Goal: Task Accomplishment & Management: Use online tool/utility

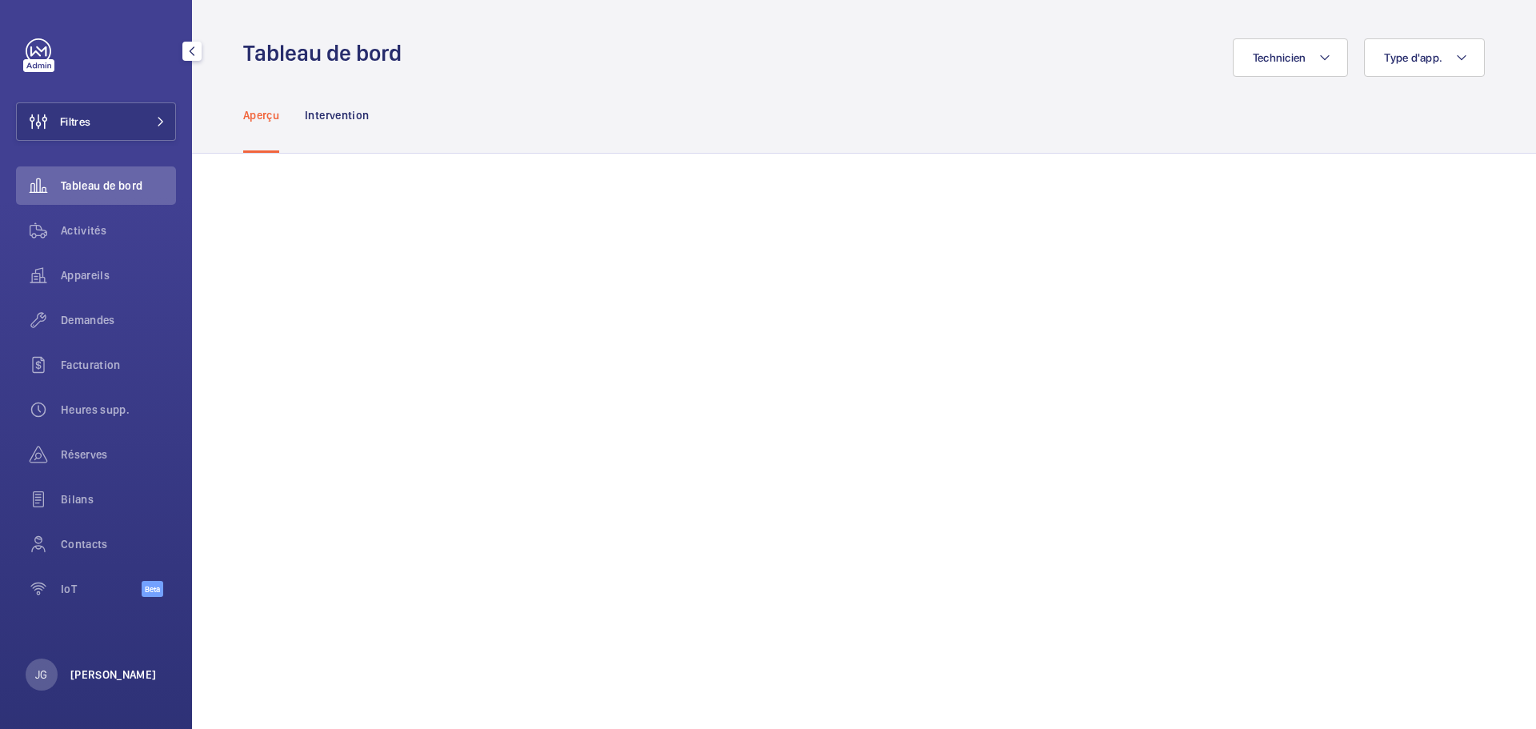
click at [92, 682] on p "[PERSON_NAME]" at bounding box center [113, 674] width 86 height 16
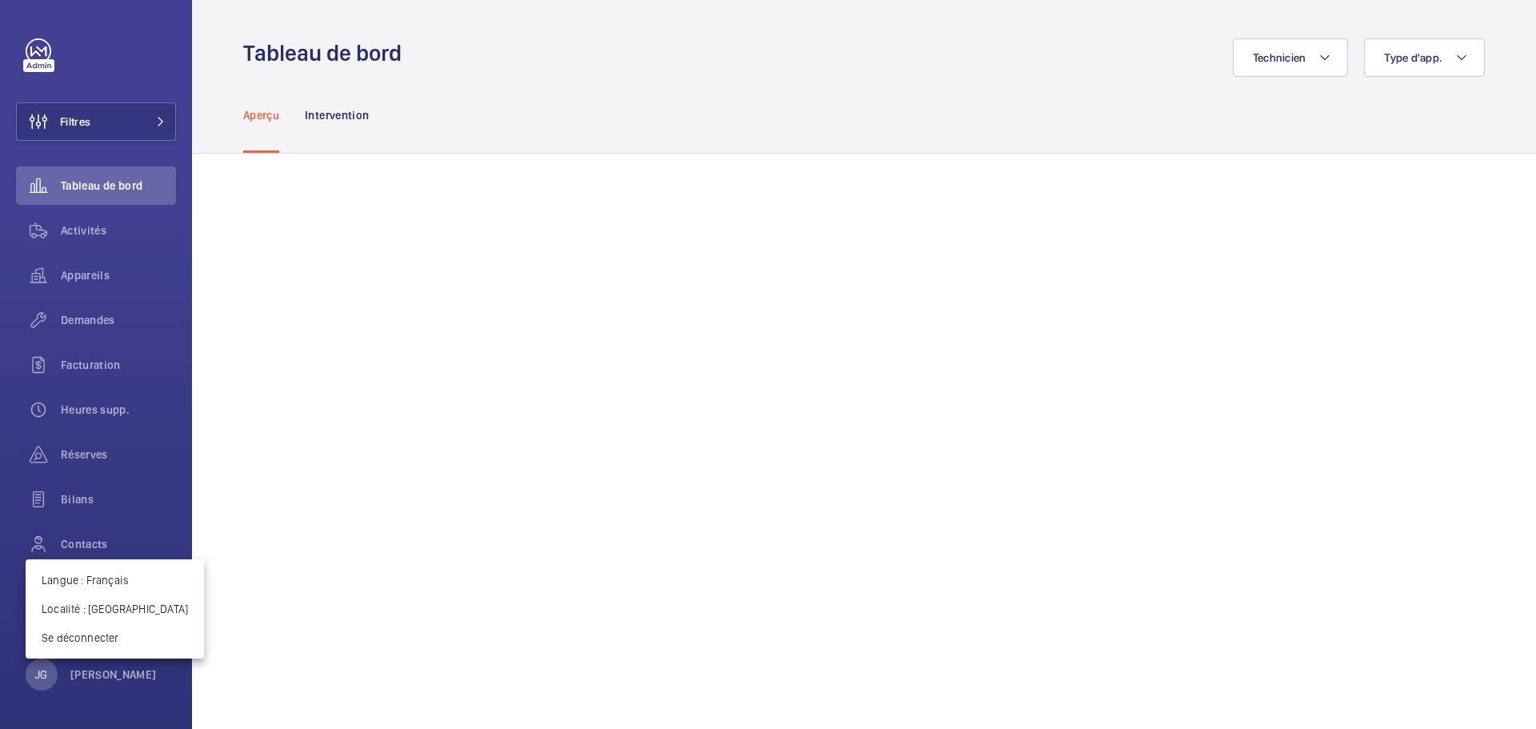
click at [94, 229] on div at bounding box center [768, 364] width 1536 height 729
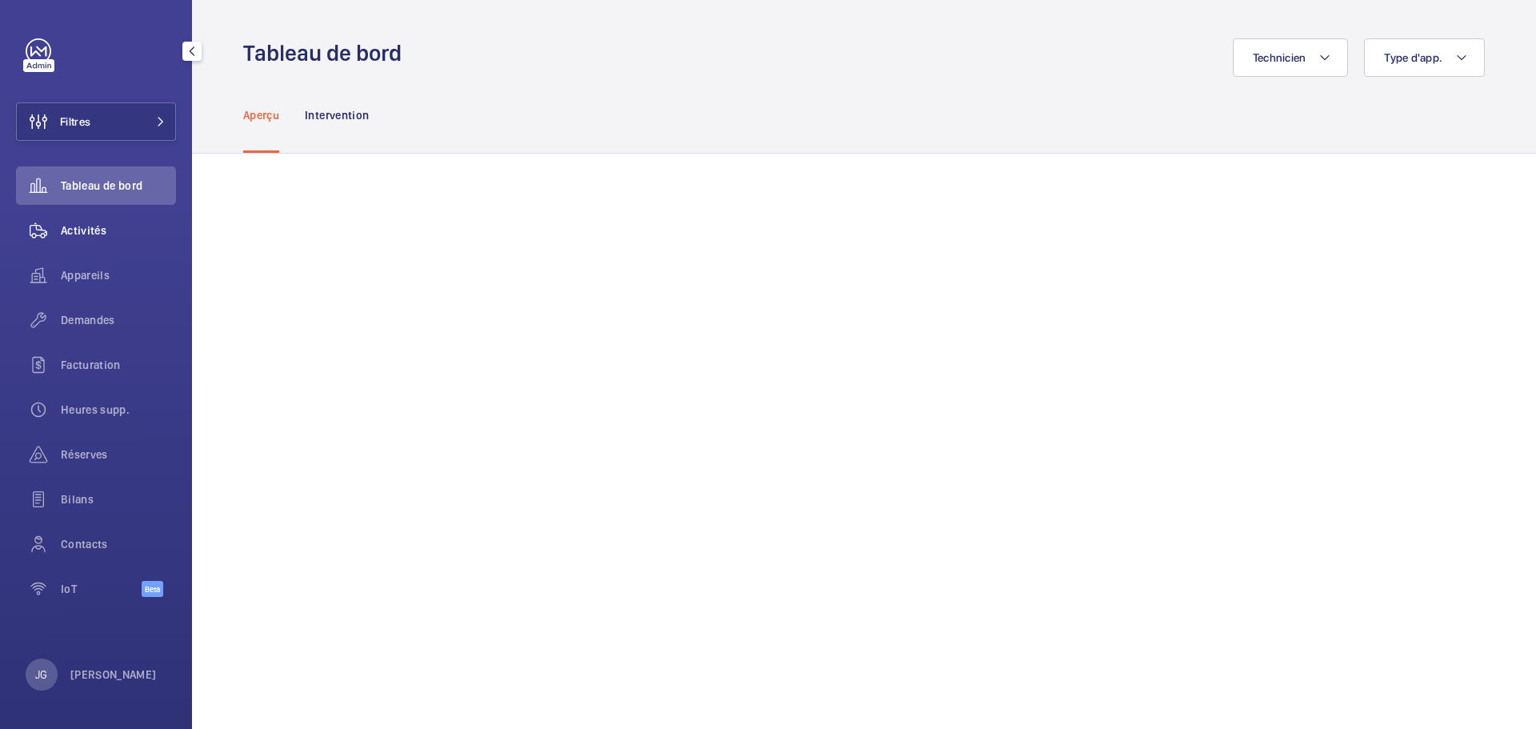
click at [93, 229] on span "Activités" at bounding box center [118, 230] width 115 height 16
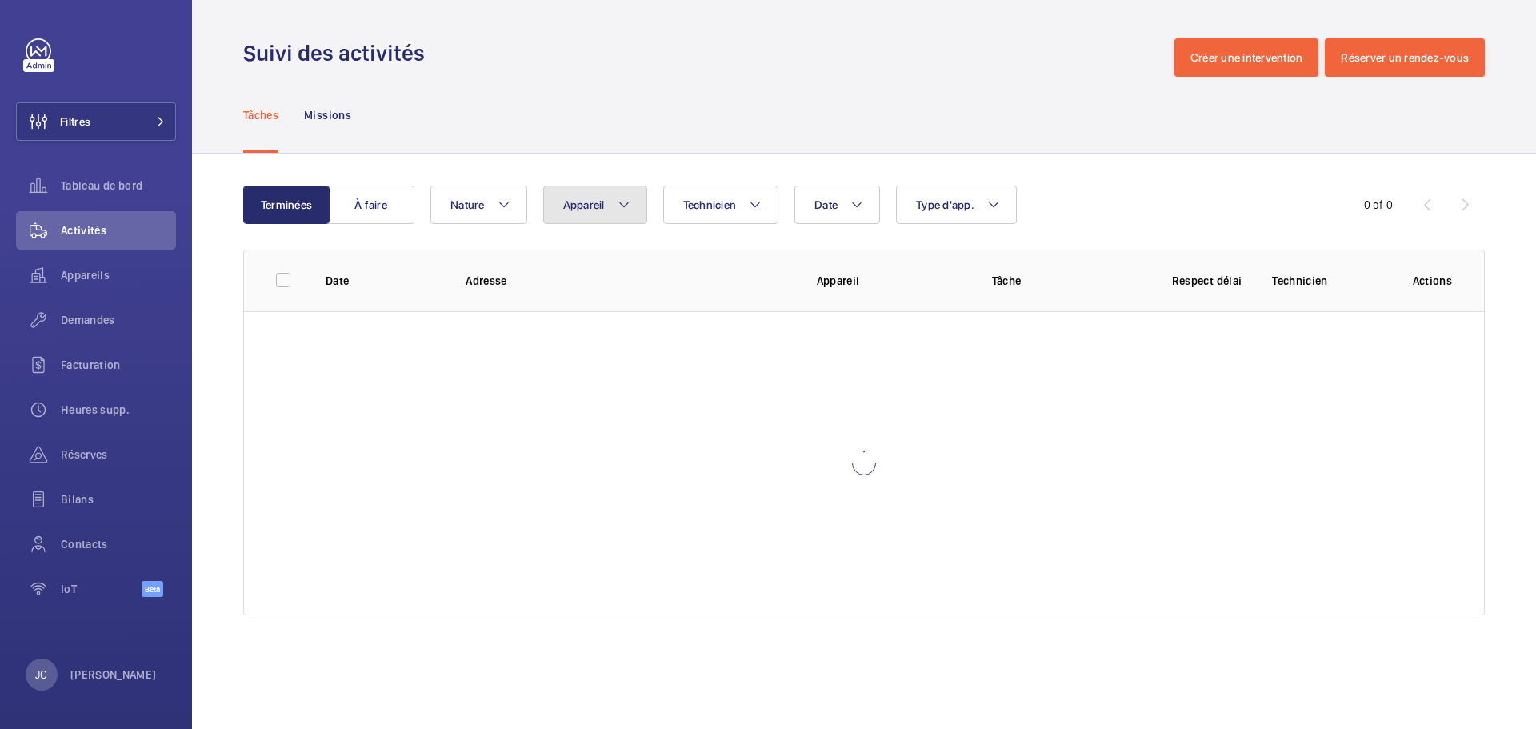
click at [578, 202] on span "Appareil" at bounding box center [584, 204] width 42 height 13
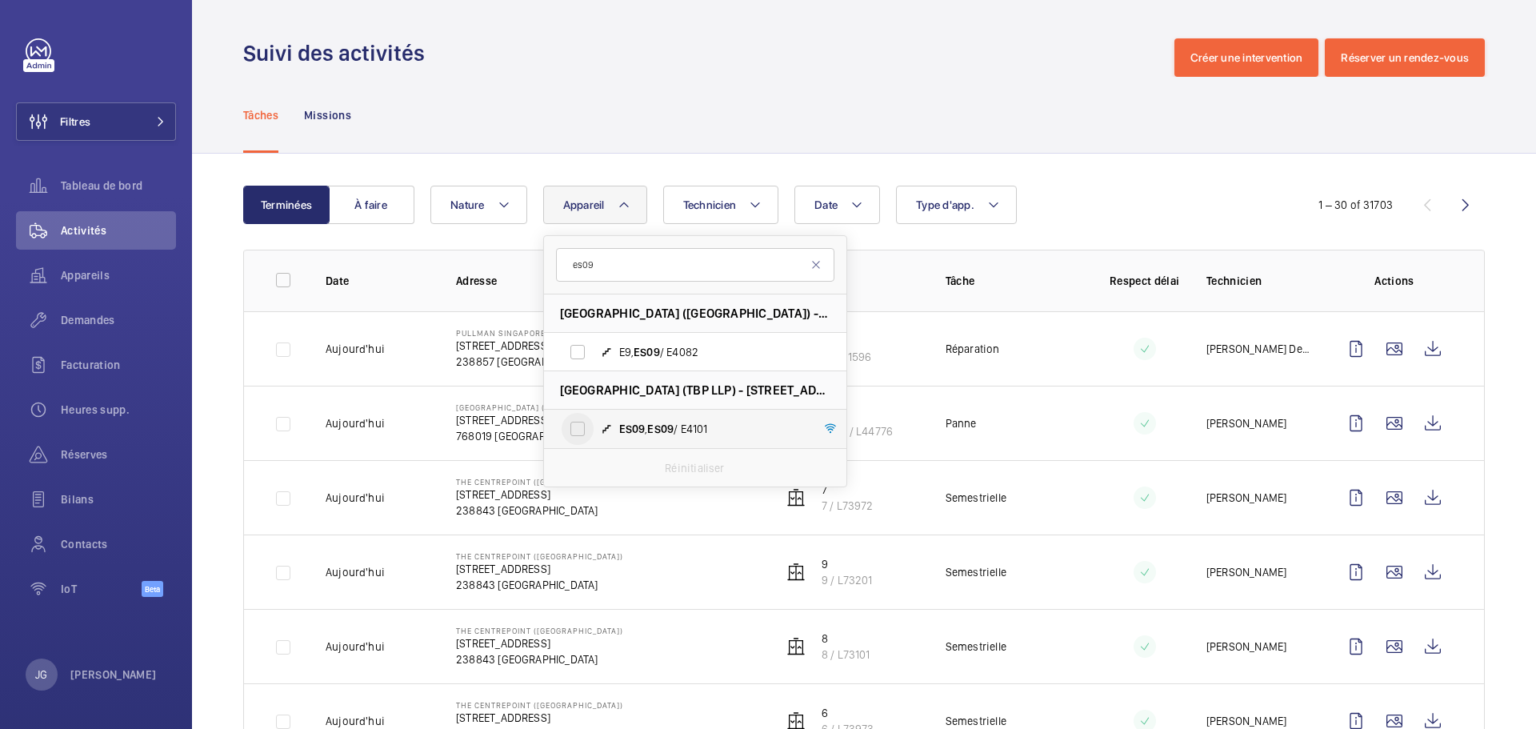
type input "es09"
click at [566, 426] on input "ES09 , ES09 / E4101" at bounding box center [578, 429] width 32 height 32
checkbox input "true"
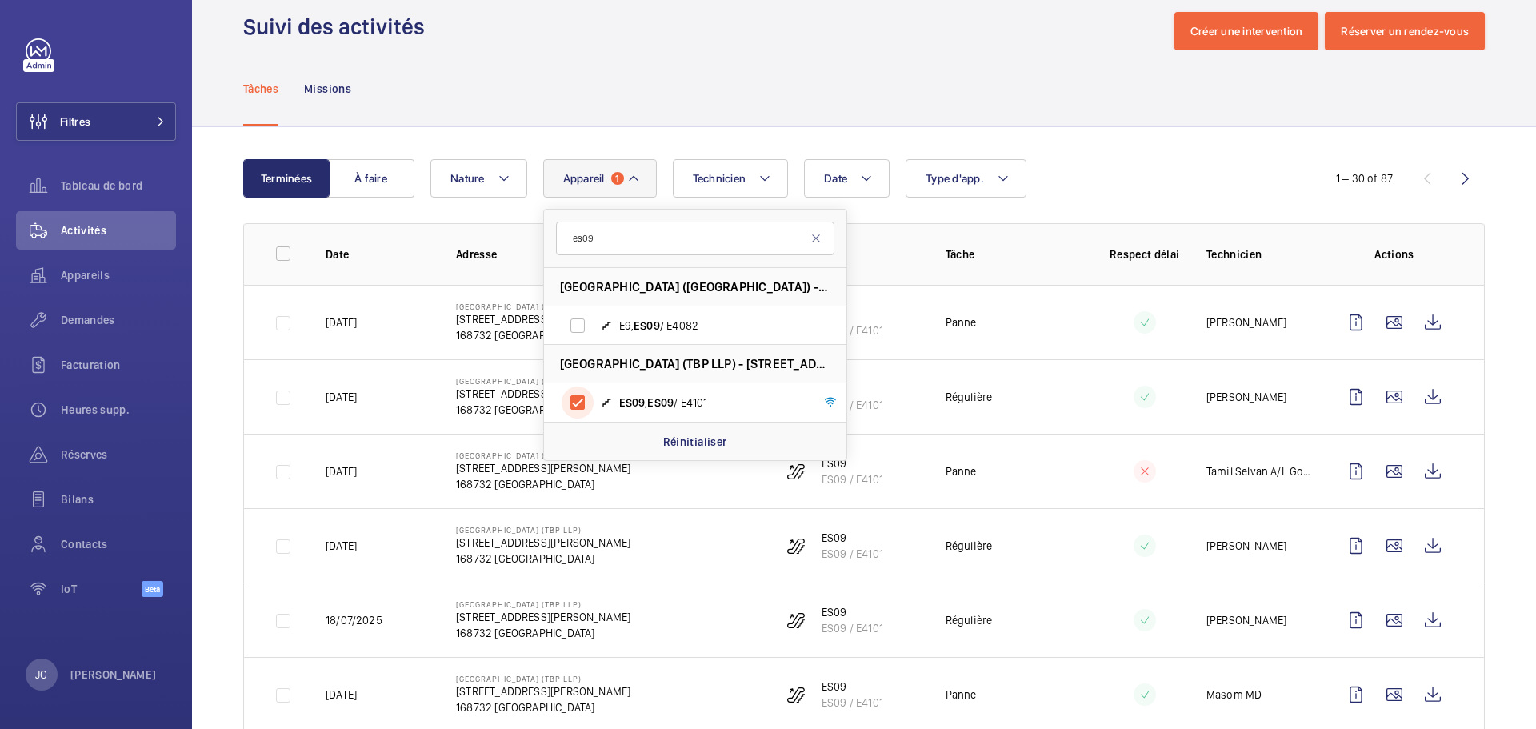
scroll to position [21, 0]
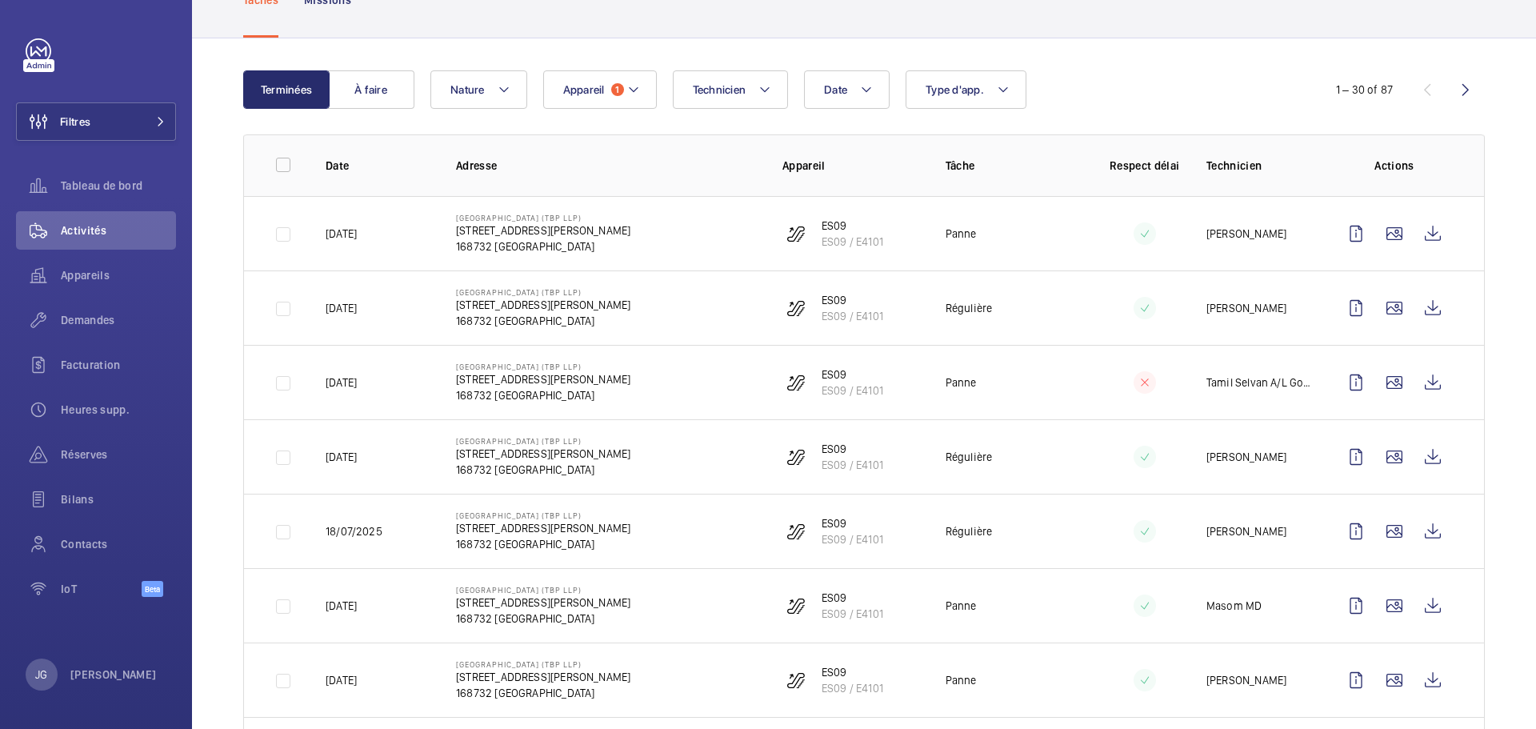
scroll to position [0, 0]
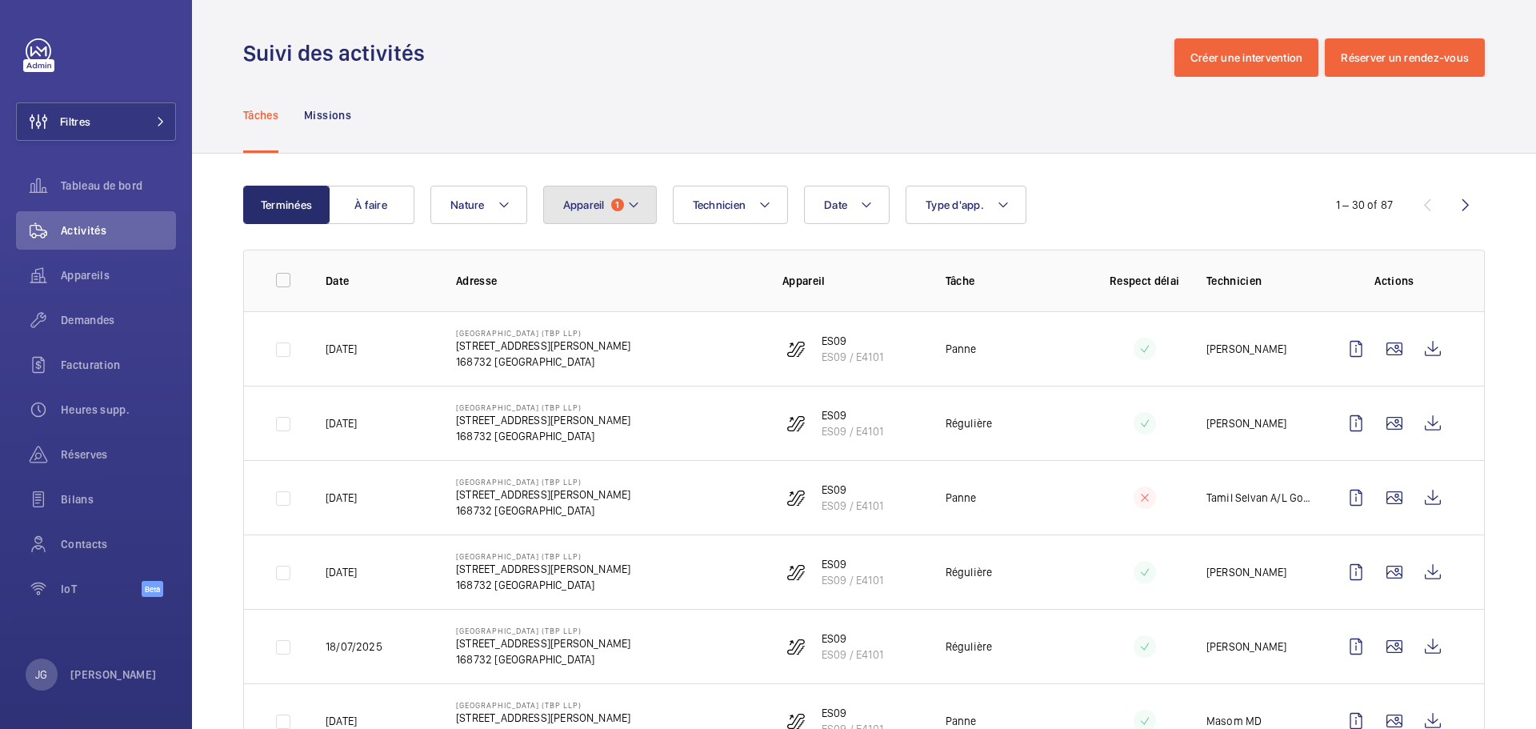
click at [627, 198] on mat-icon at bounding box center [633, 204] width 13 height 19
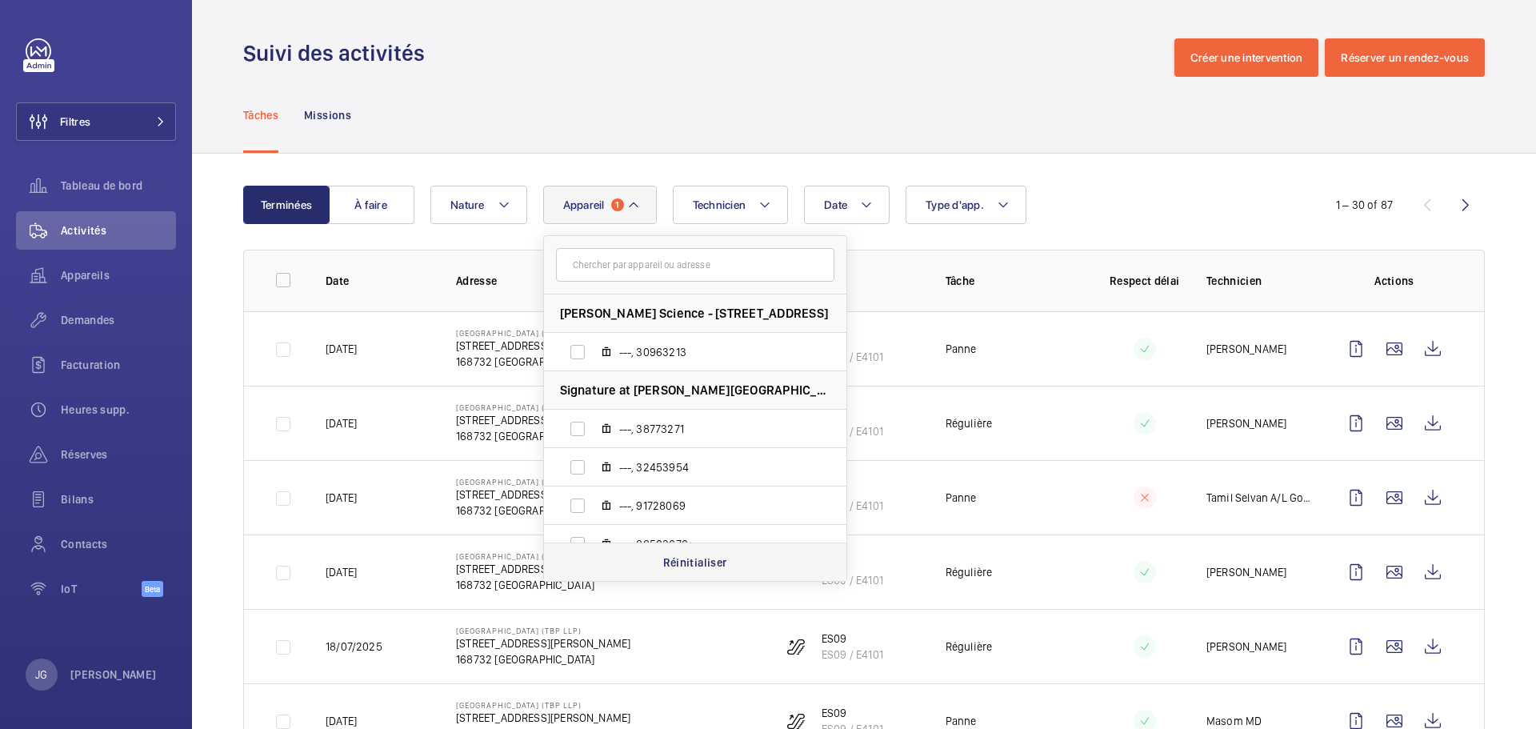
click at [686, 557] on p "Réinitialiser" at bounding box center [695, 562] width 64 height 16
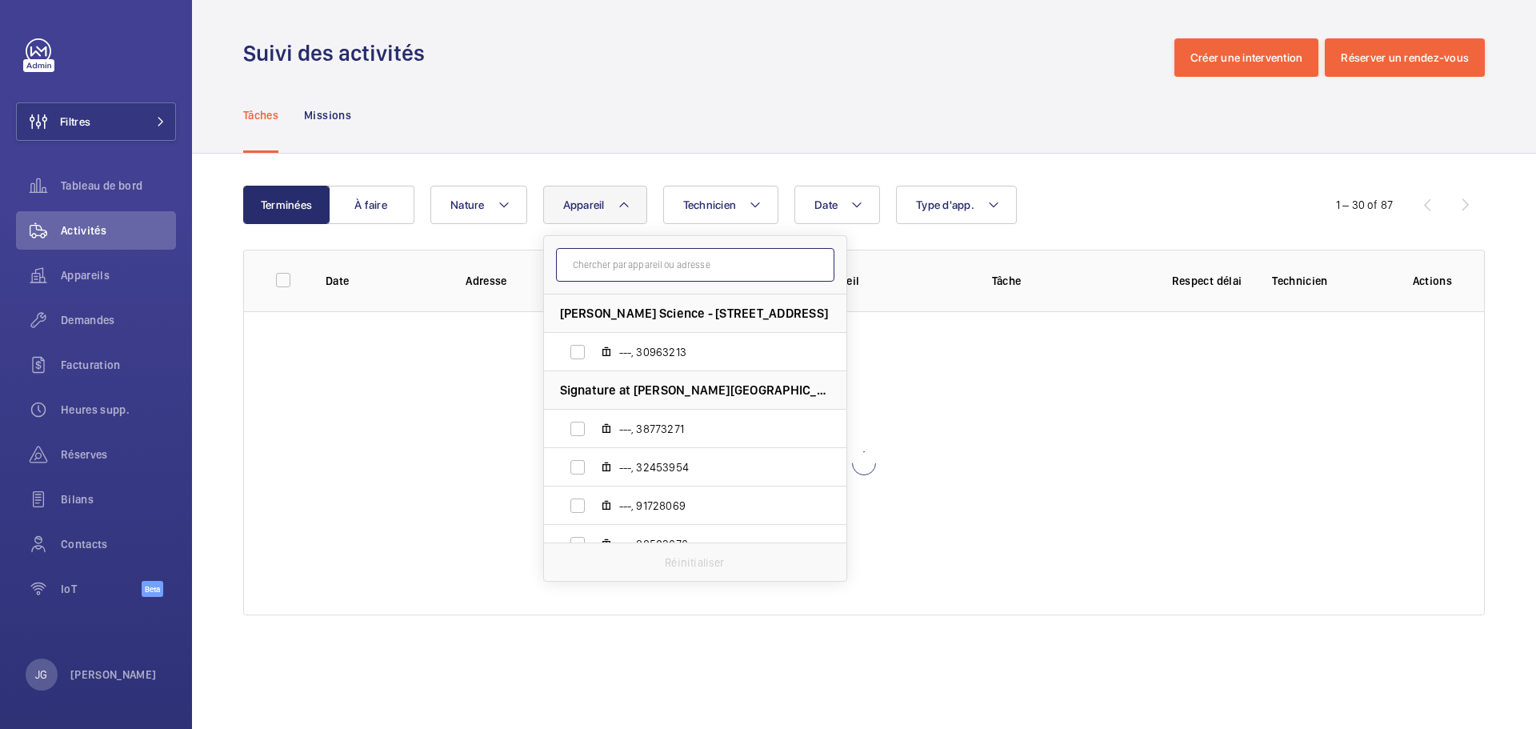
click at [617, 262] on input "text" at bounding box center [695, 265] width 278 height 34
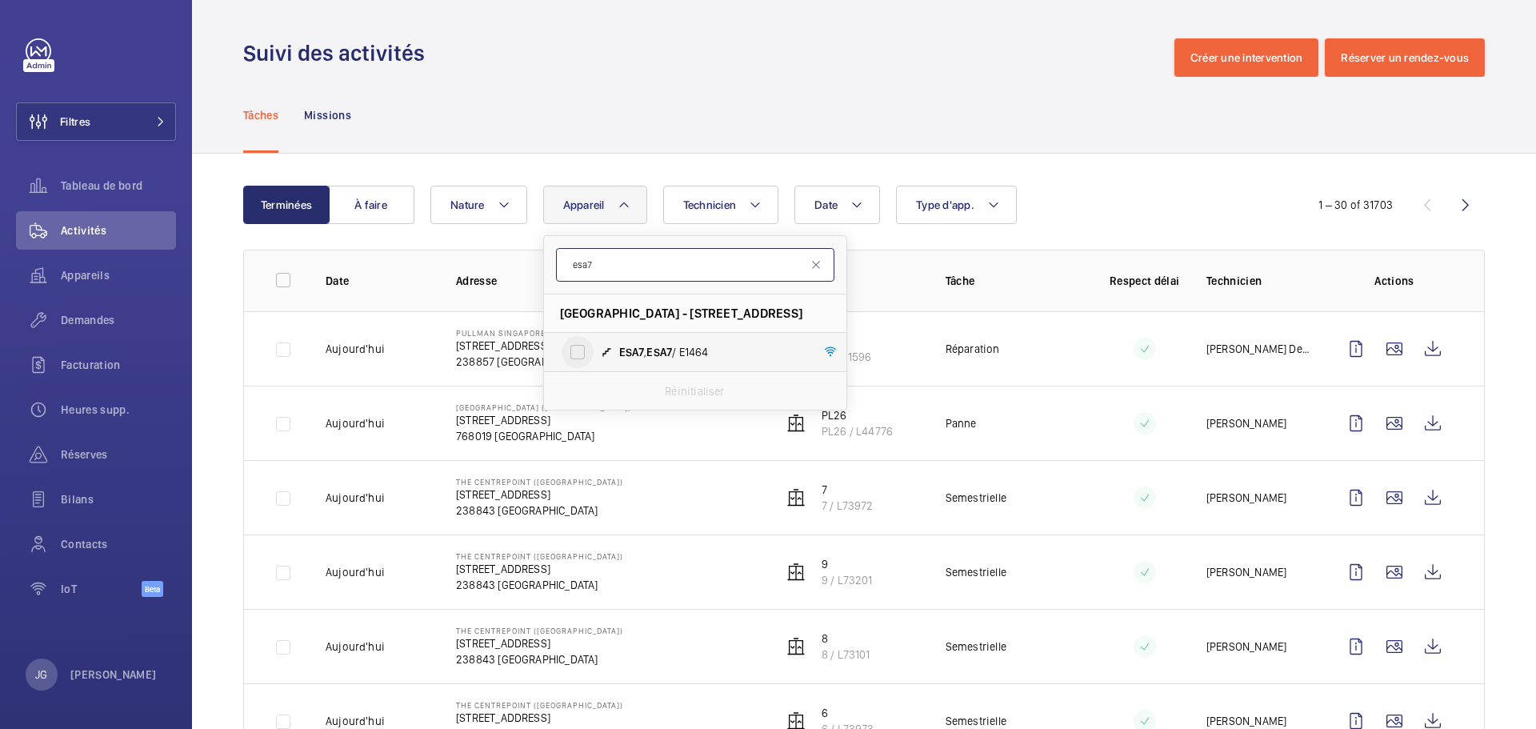
type input "esa7"
click at [586, 356] on input "ESA7 , ESA7 / E1464" at bounding box center [578, 352] width 32 height 32
checkbox input "true"
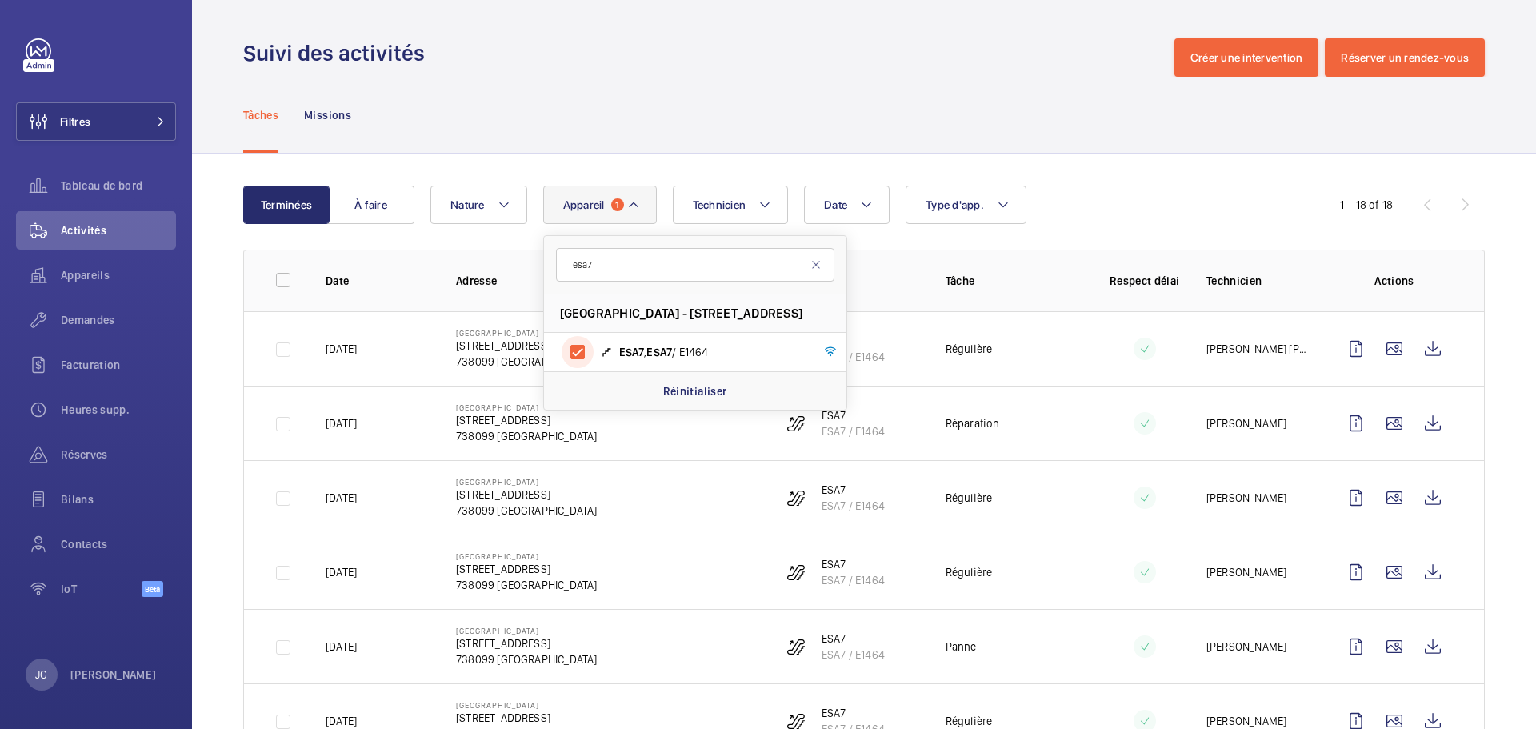
scroll to position [2, 0]
click at [1254, 196] on div "Date Technicien Appareil [STREET_ADDRESS] - [STREET_ADDRESS][GEOGRAPHIC_DATA] ,…" at bounding box center [861, 203] width 862 height 38
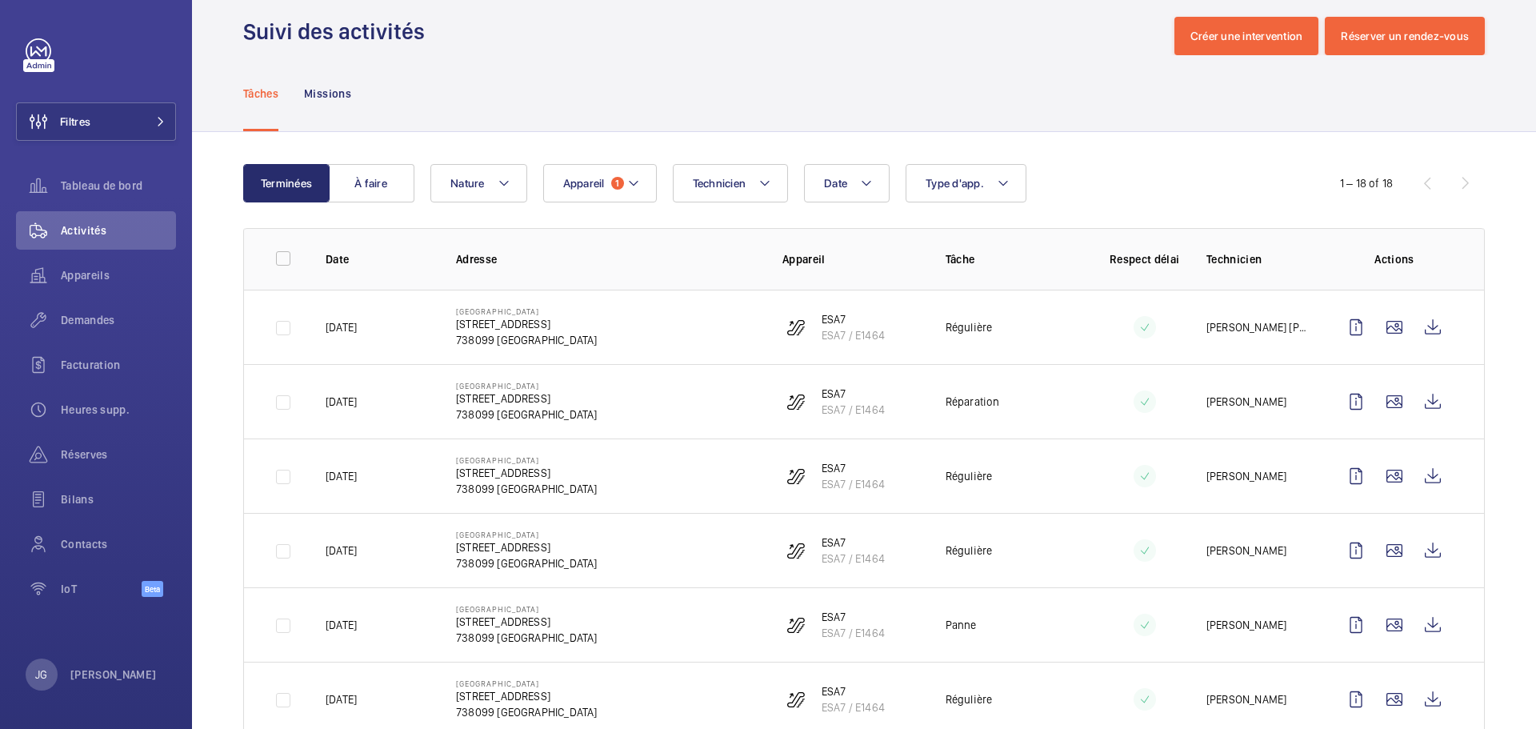
scroll to position [6, 0]
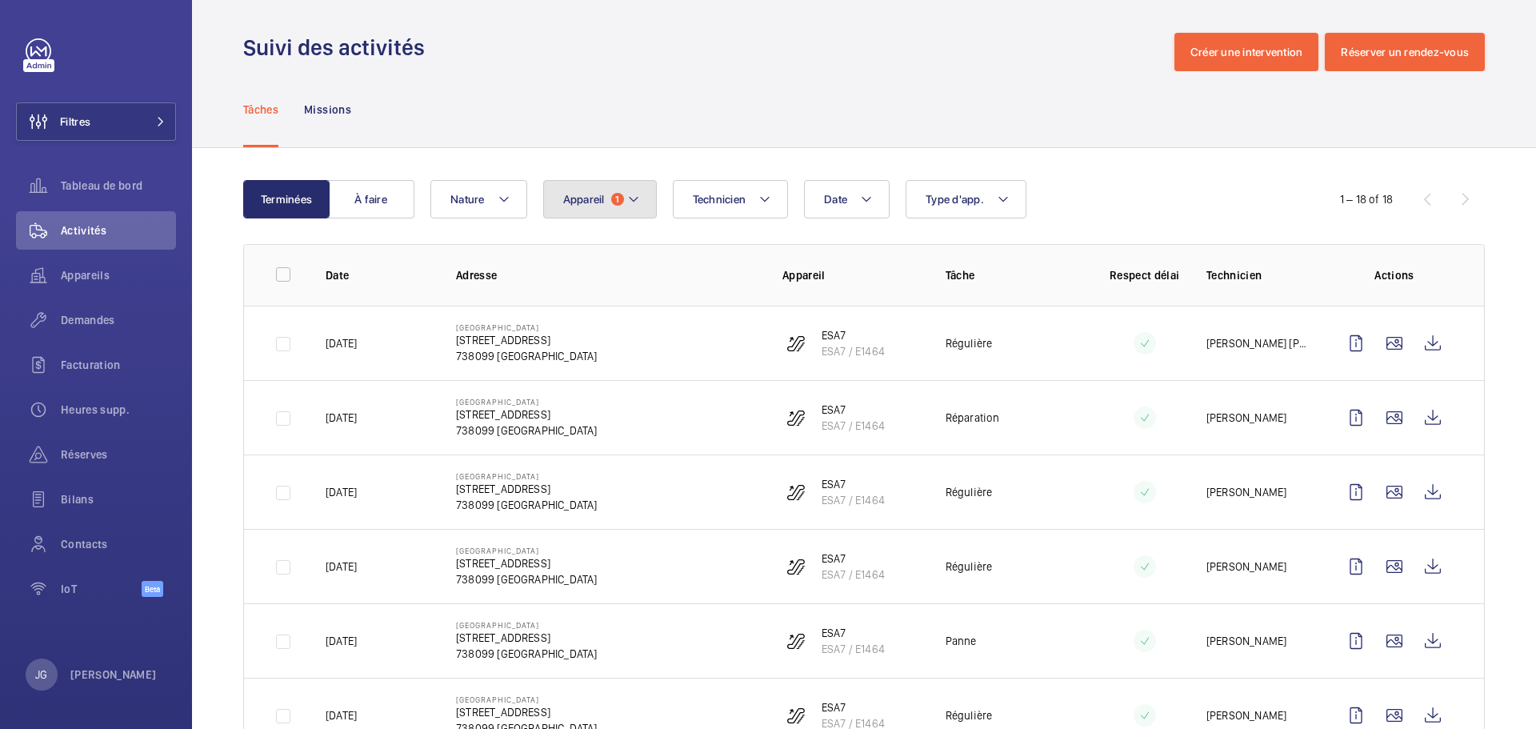
click at [612, 203] on span "1" at bounding box center [617, 199] width 13 height 13
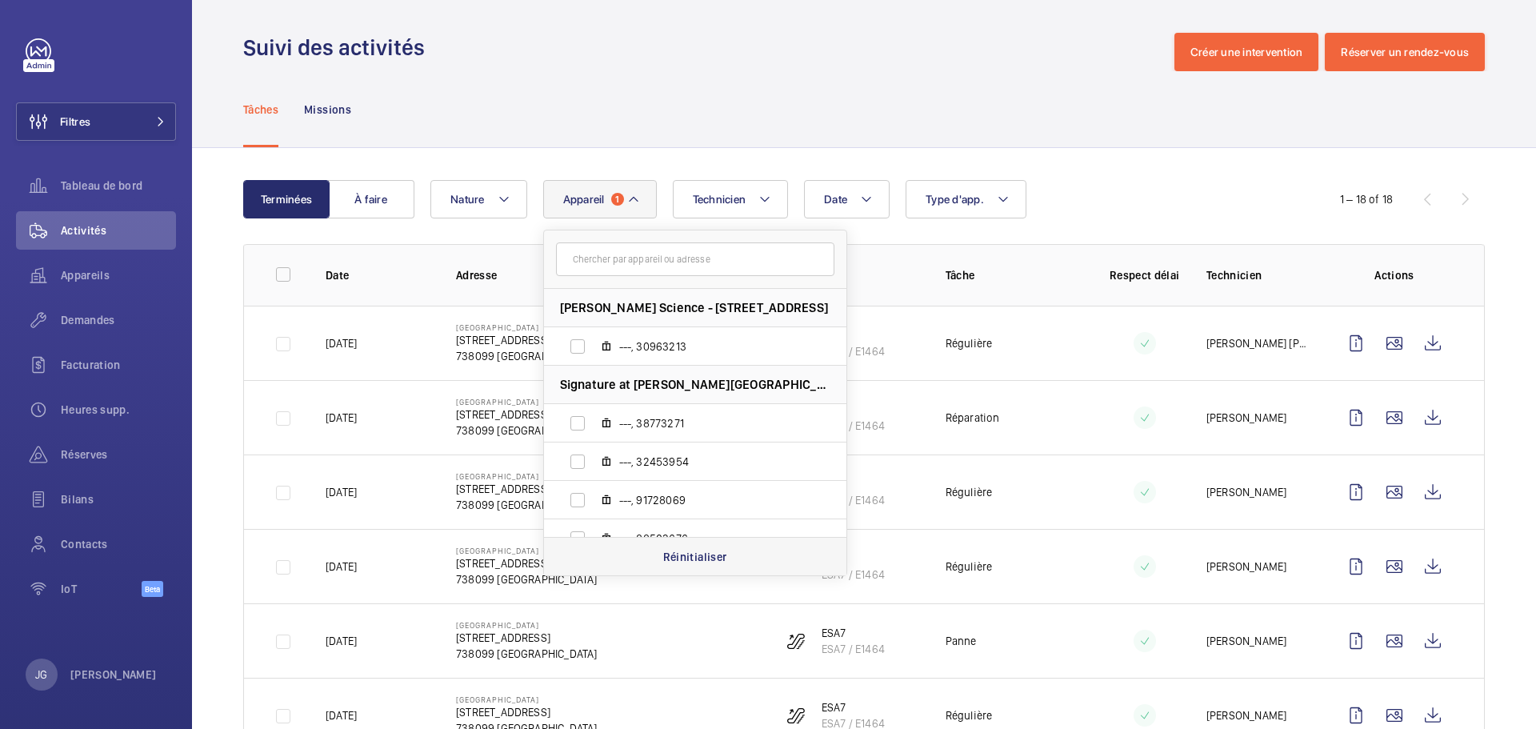
click at [694, 554] on p "Réinitialiser" at bounding box center [695, 557] width 64 height 16
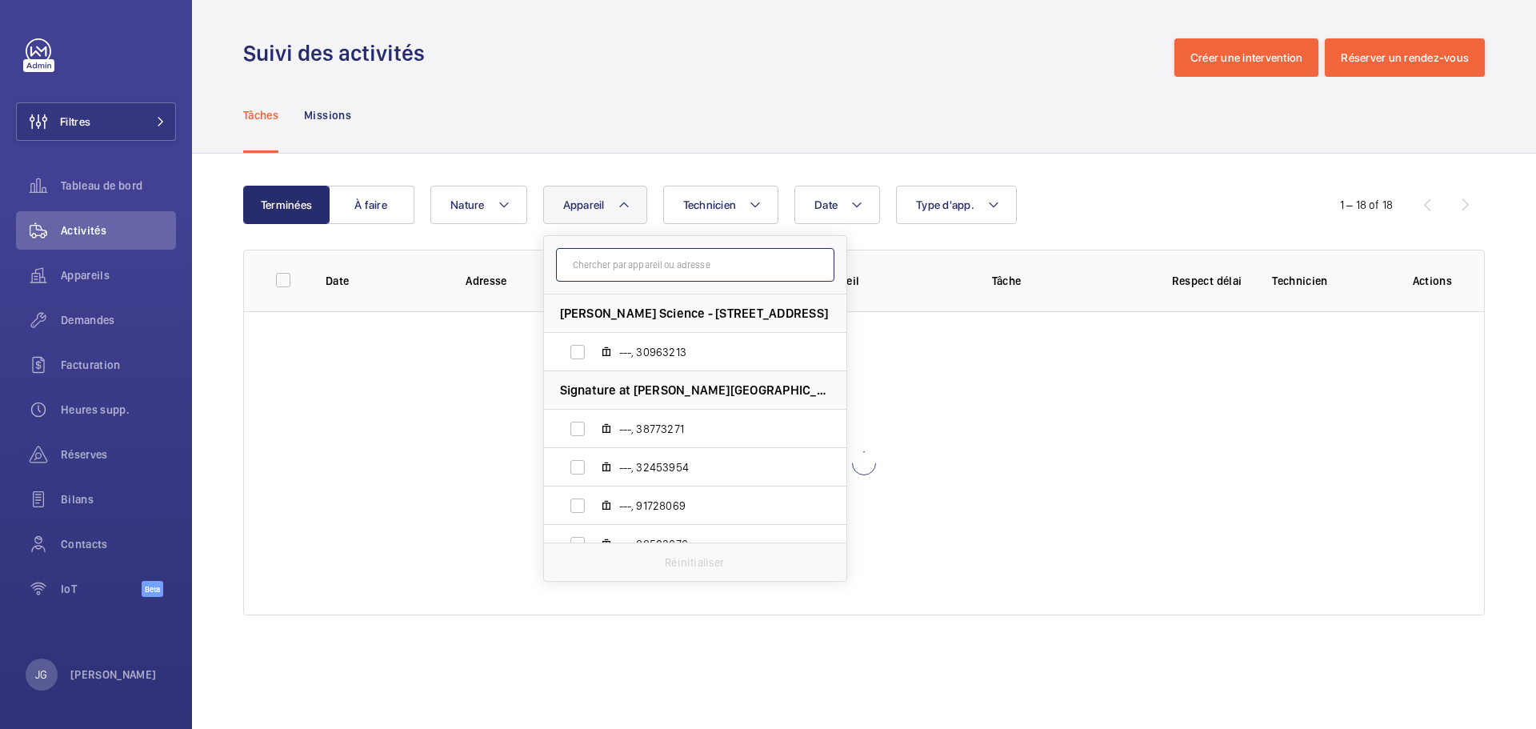
click at [622, 270] on input "text" at bounding box center [695, 265] width 278 height 34
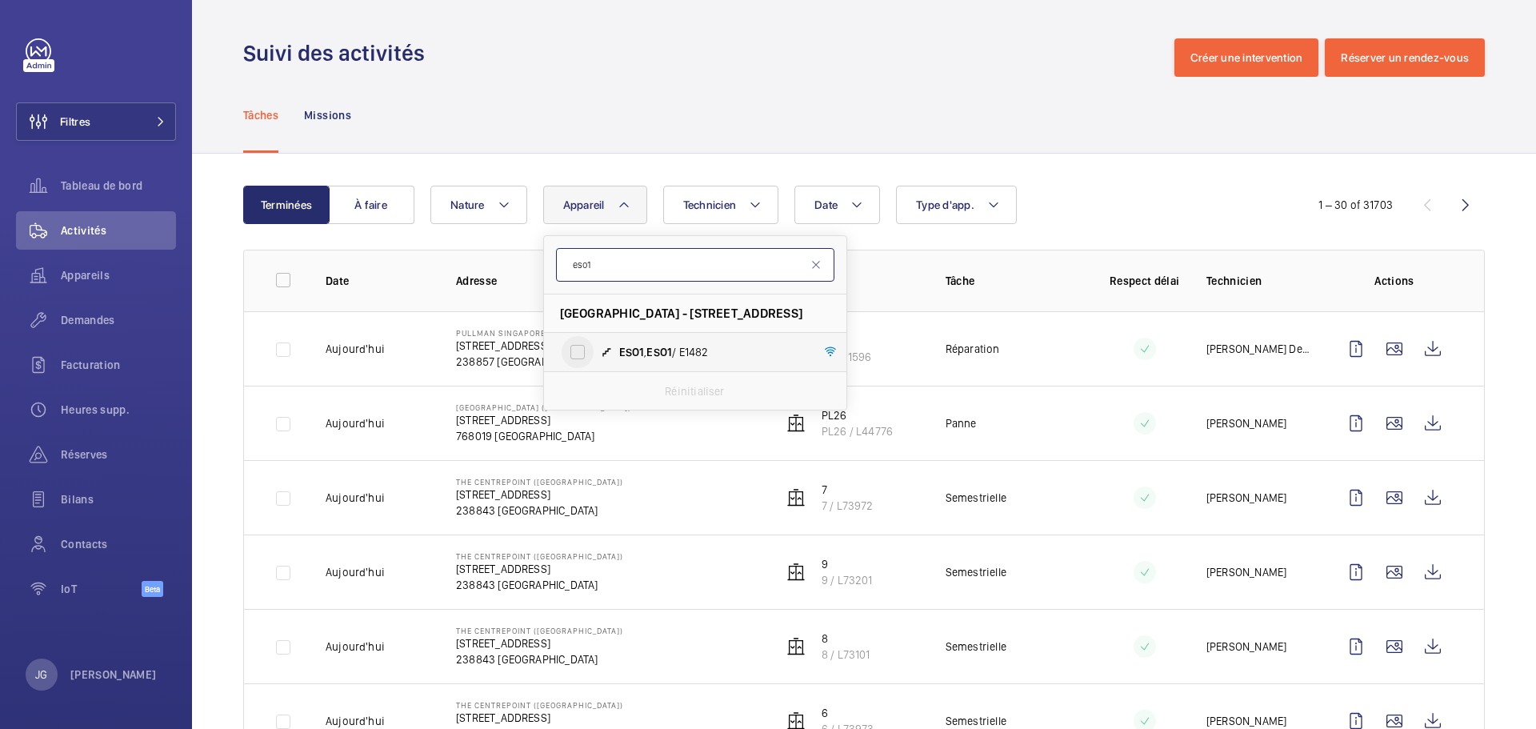
type input "eso1"
click at [568, 346] on input "ESO1 , ESO1 / E1482" at bounding box center [578, 352] width 32 height 32
checkbox input "true"
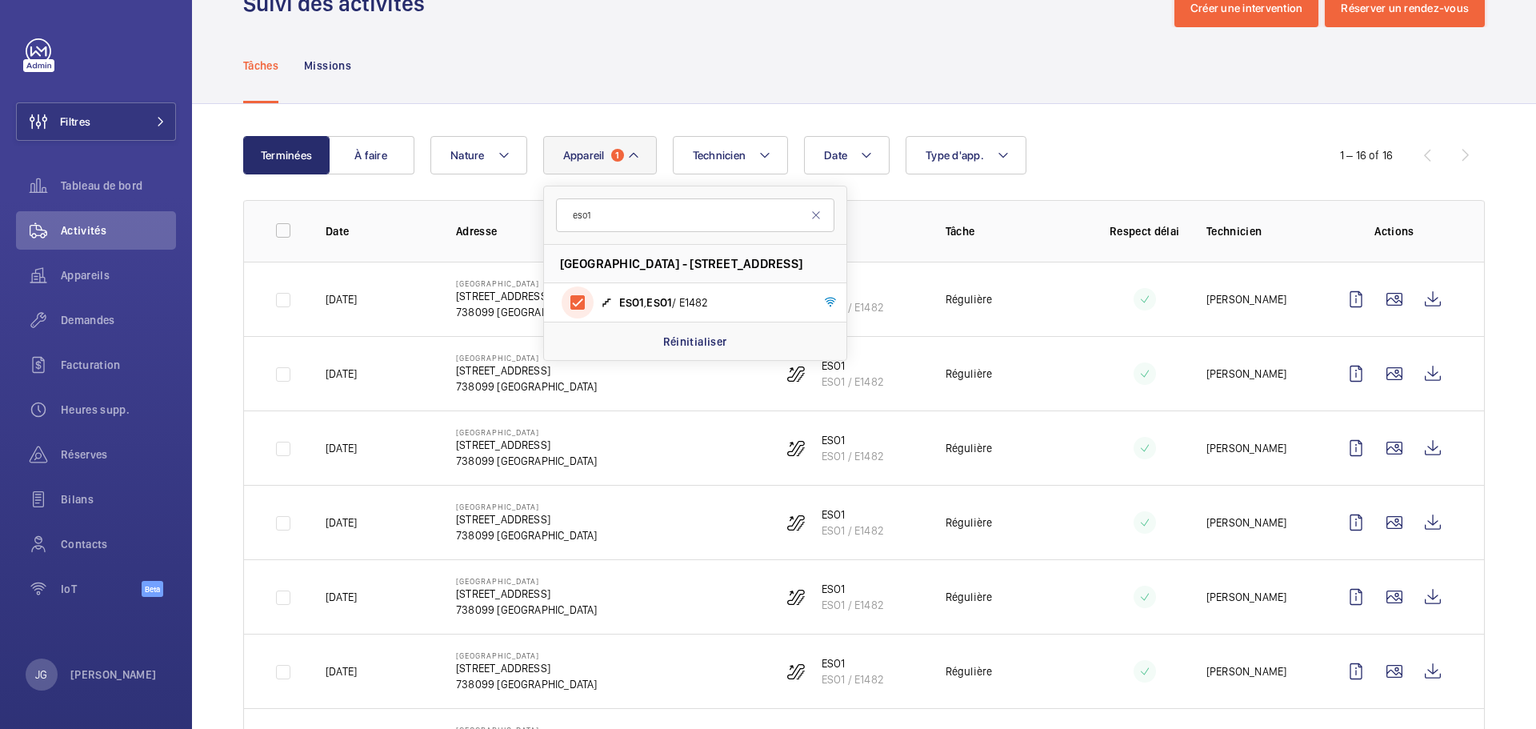
scroll to position [53, 0]
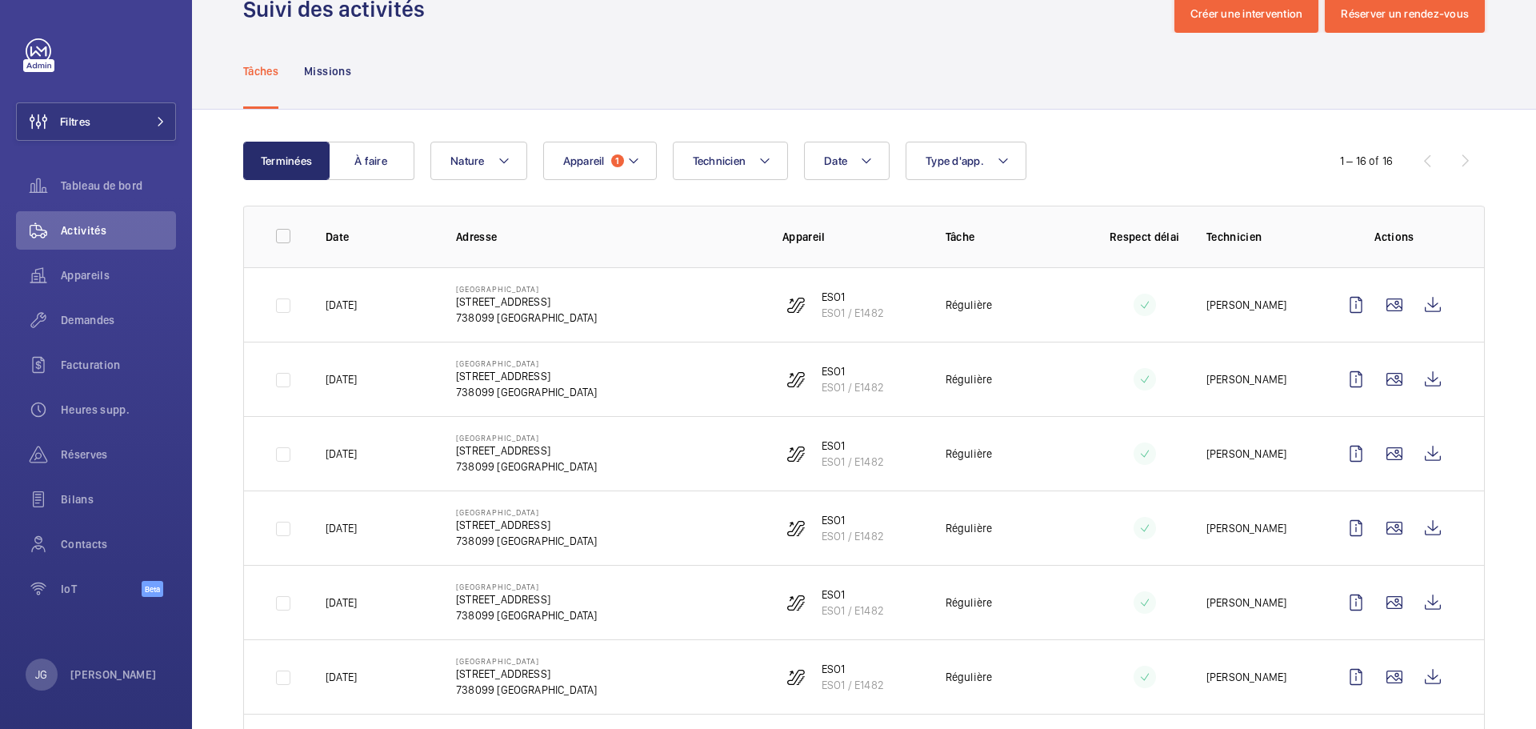
scroll to position [41, 0]
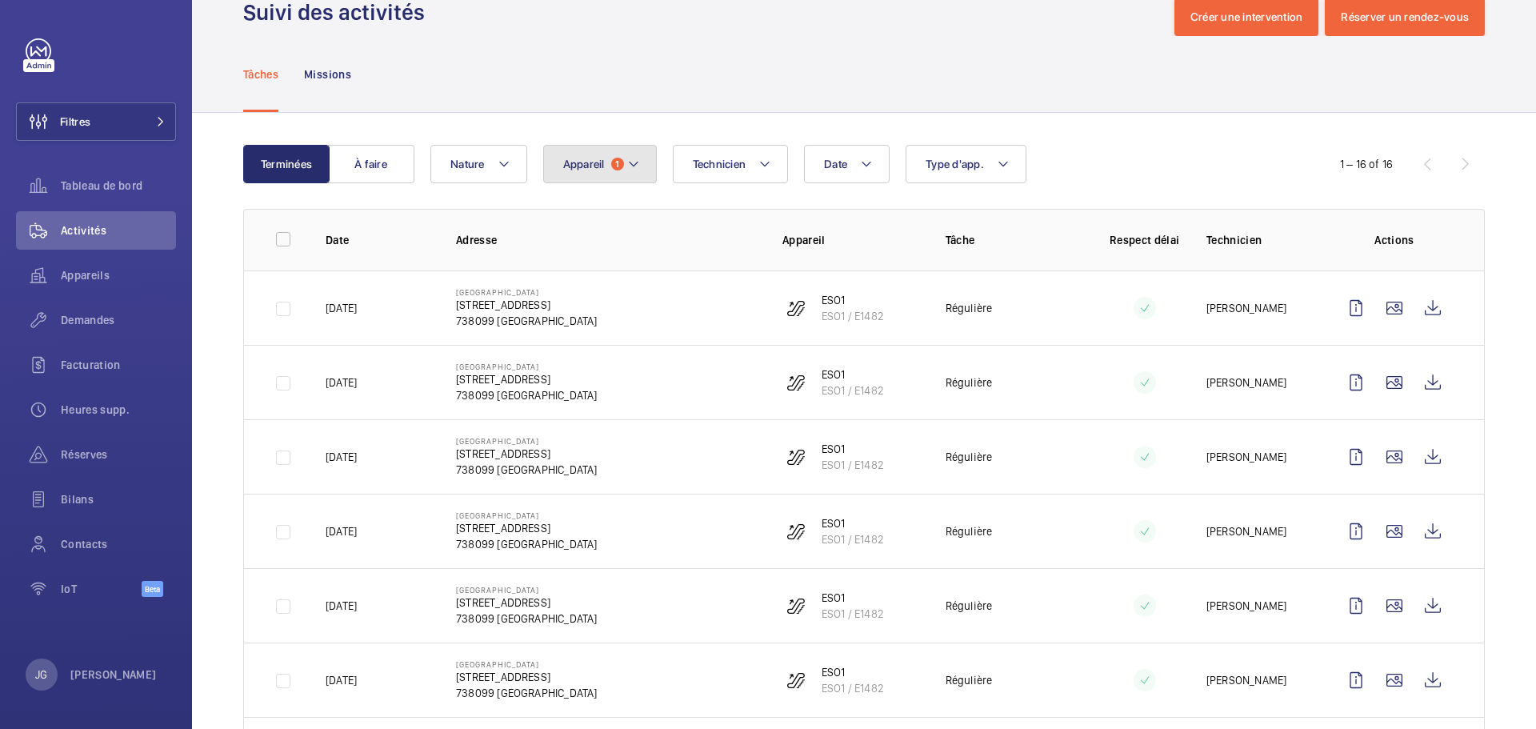
click at [621, 174] on button "Appareil 1" at bounding box center [600, 164] width 114 height 38
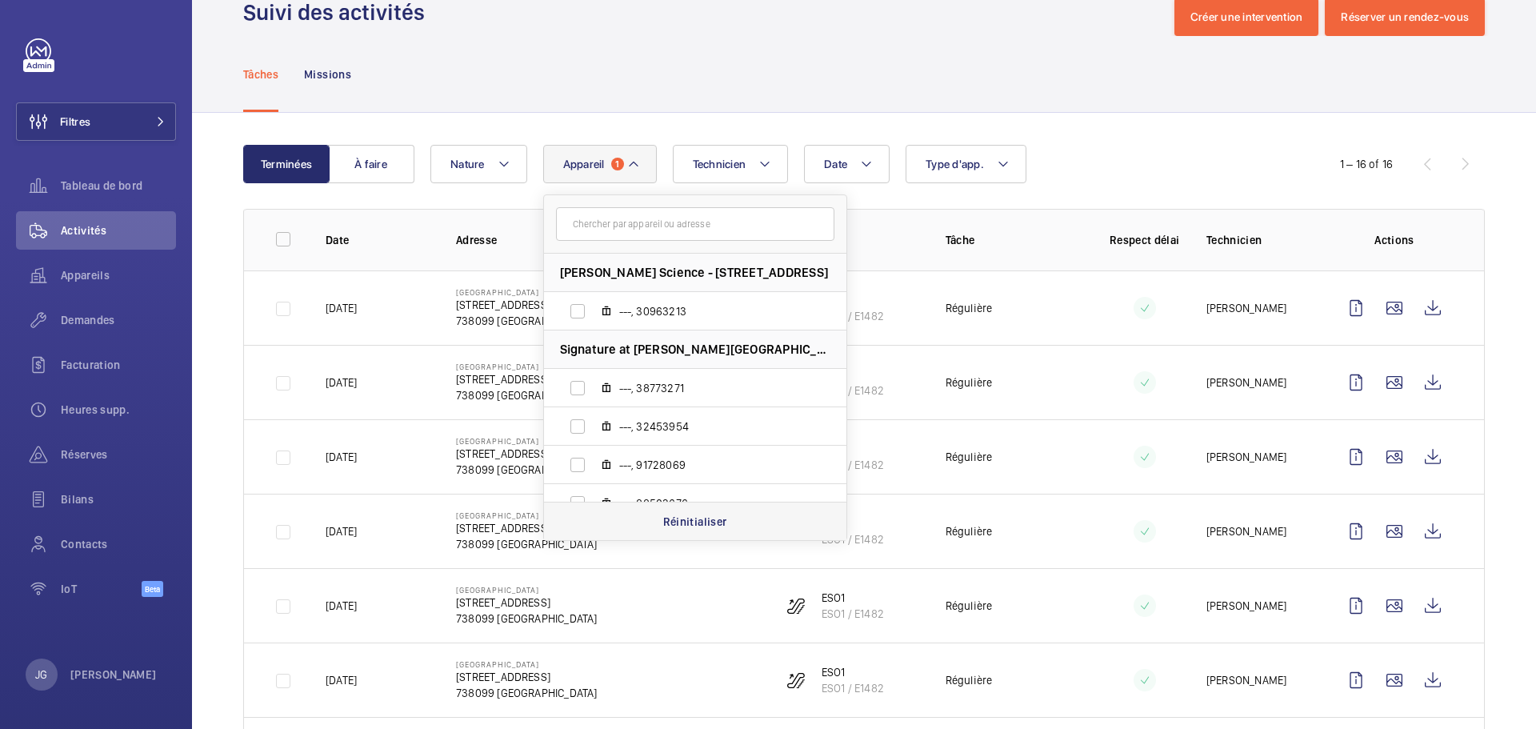
click at [671, 529] on p "Réinitialiser" at bounding box center [695, 522] width 64 height 16
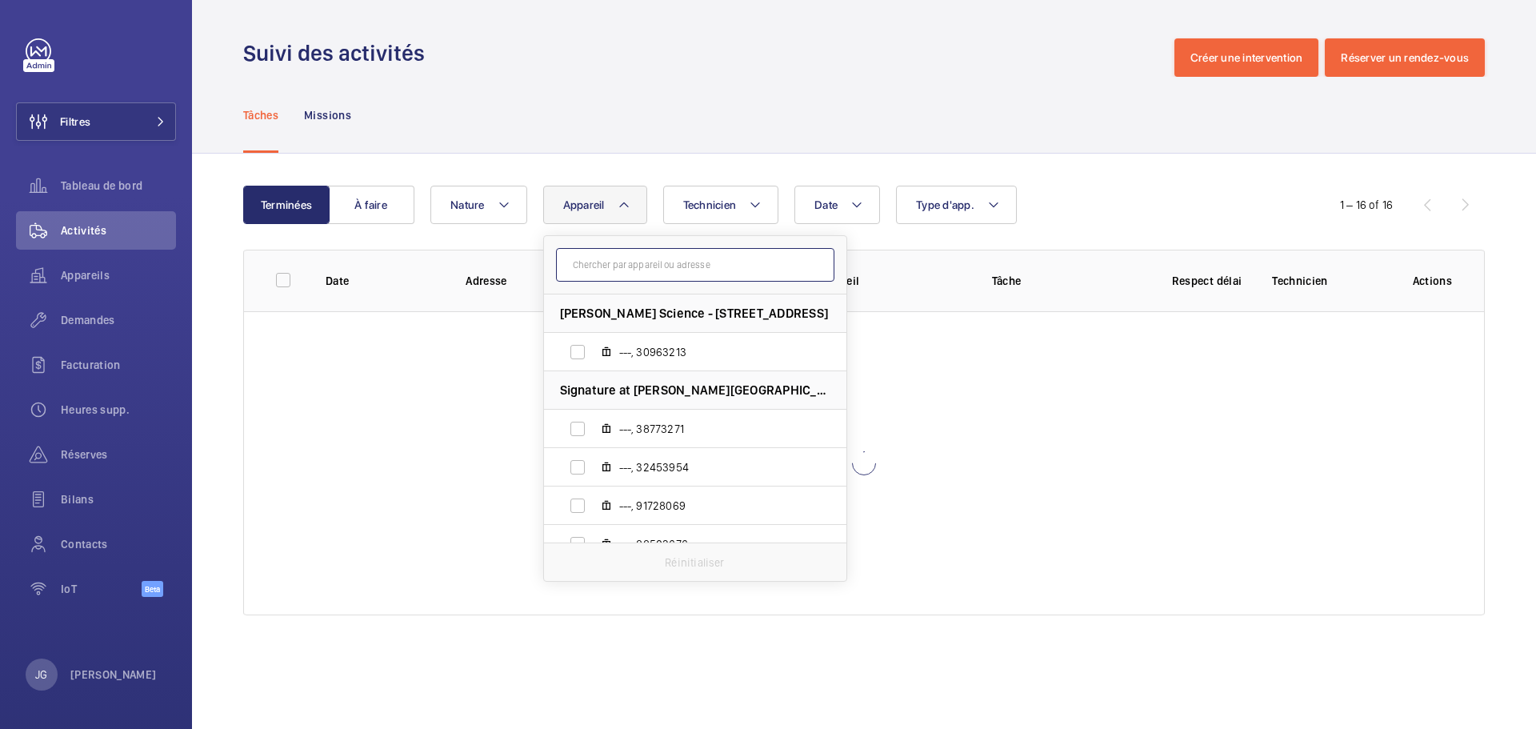
click at [625, 268] on input "text" at bounding box center [695, 265] width 278 height 34
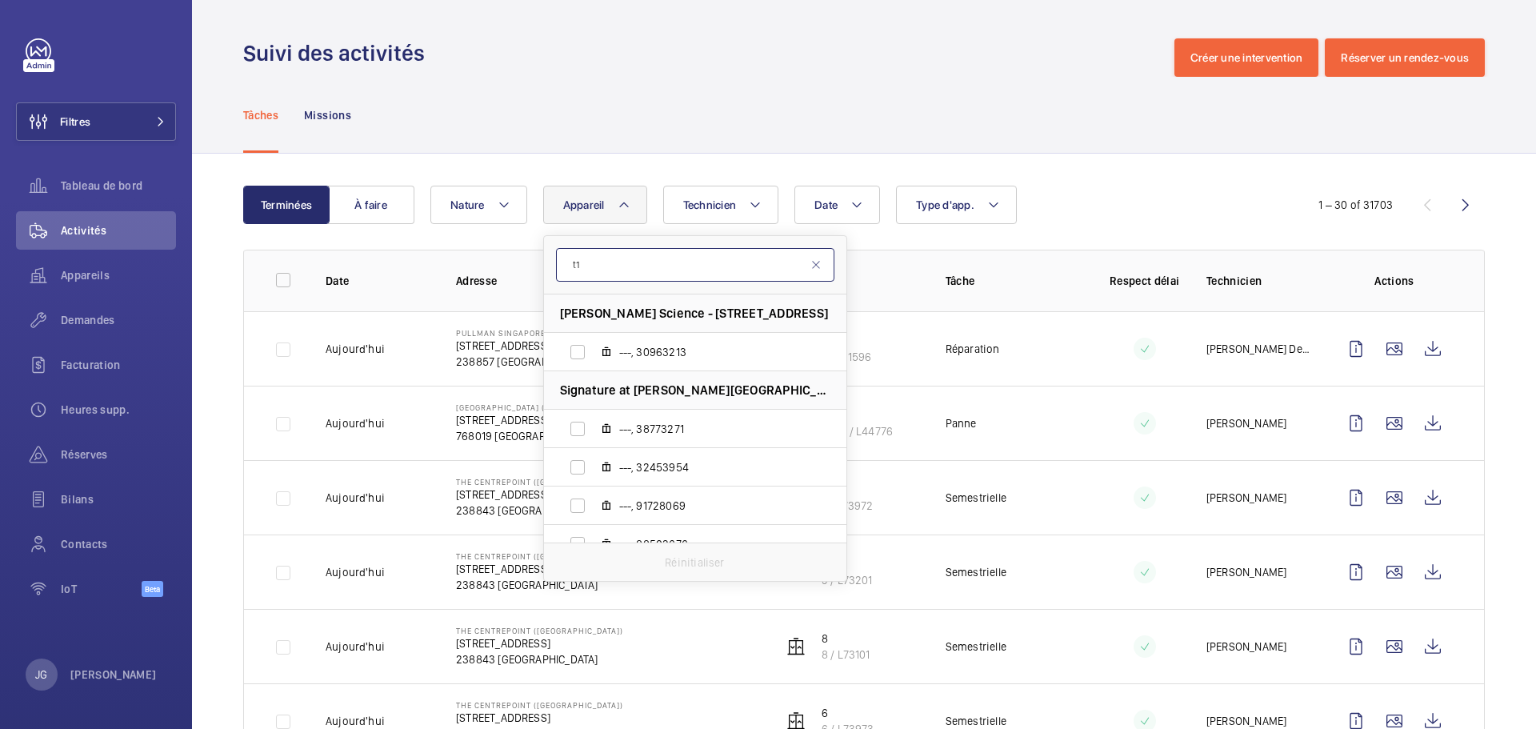
click at [678, 270] on input "t1" at bounding box center [695, 265] width 278 height 34
click at [678, 269] on input "t1" at bounding box center [695, 265] width 278 height 34
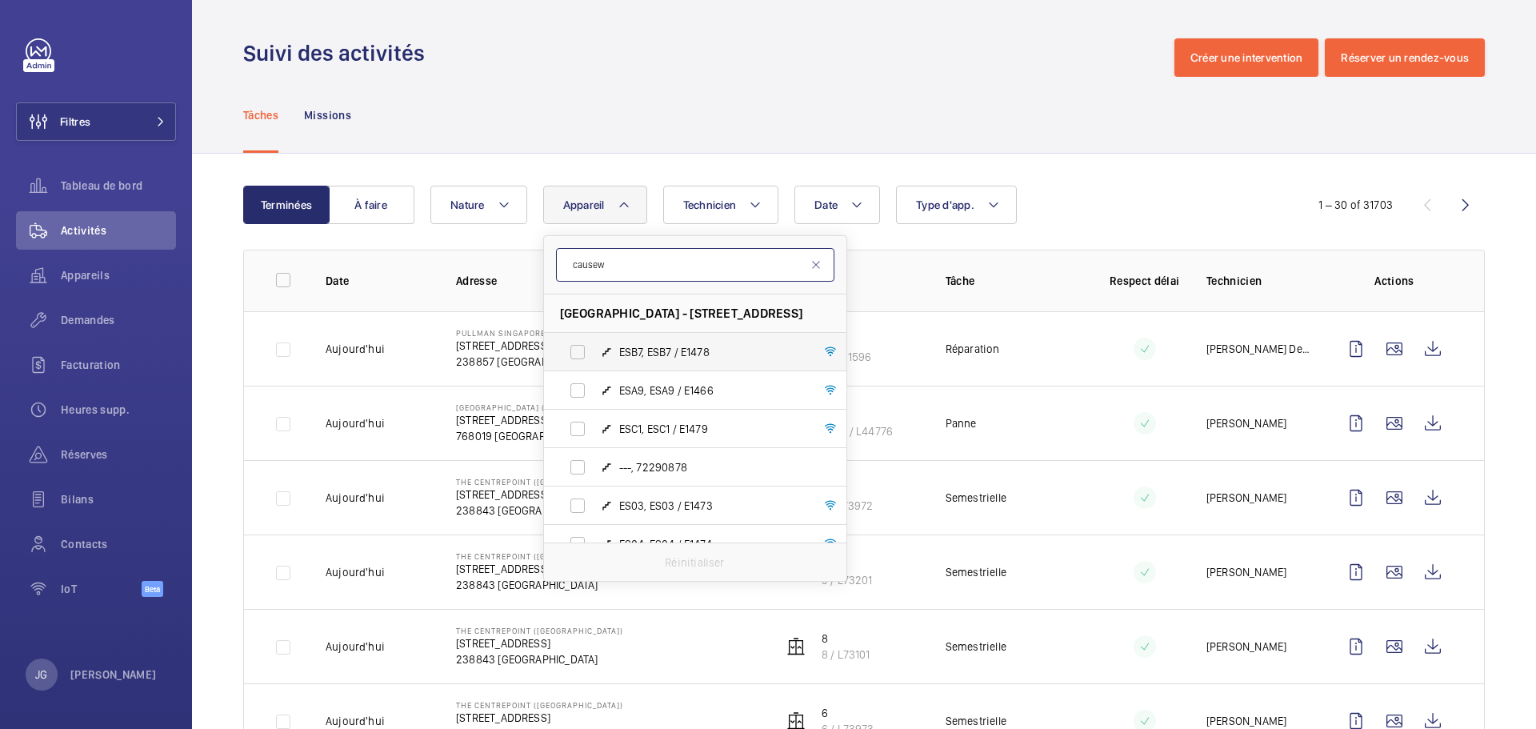
type input "causew"
click at [838, 344] on li "ESB7, ESB7 / E1478" at bounding box center [695, 352] width 302 height 38
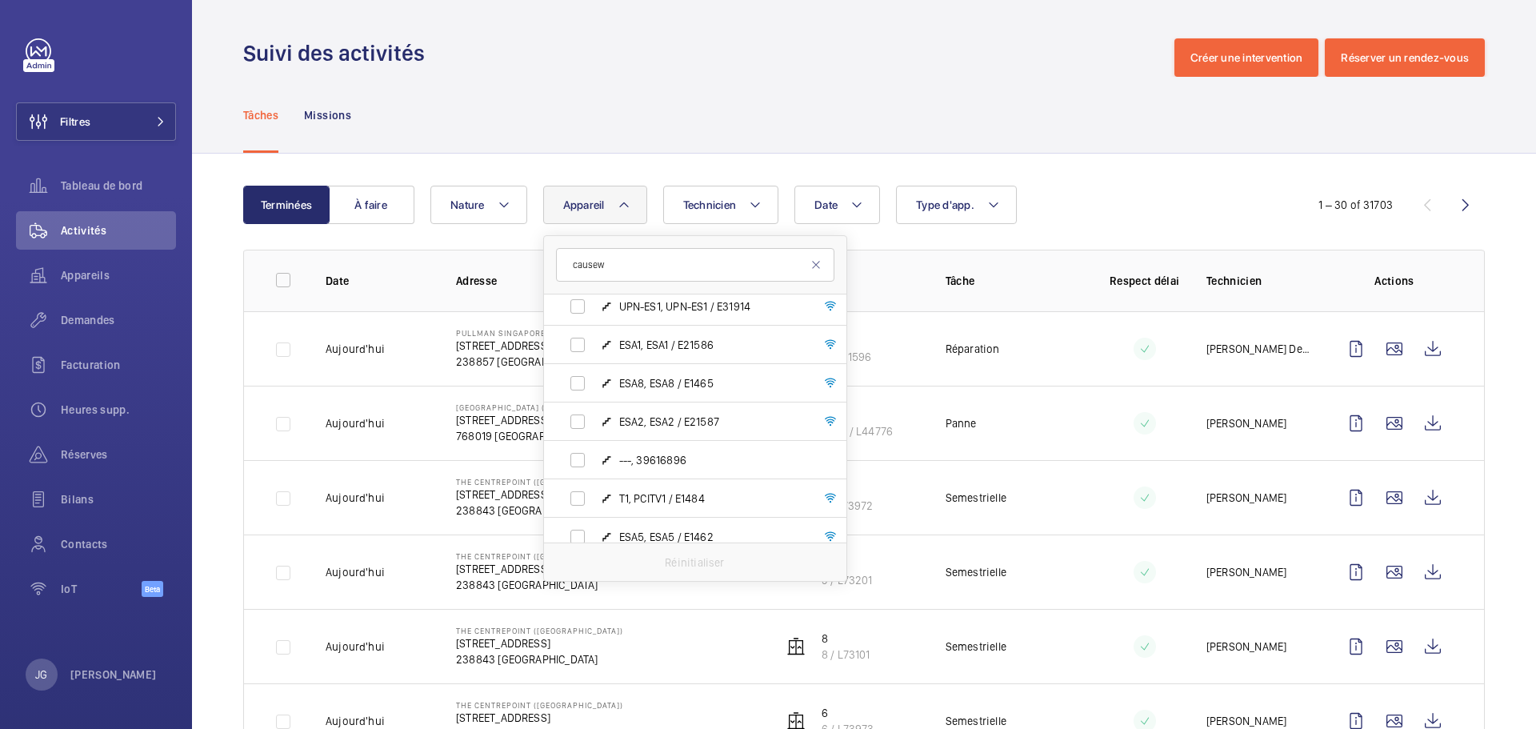
scroll to position [348, 0]
click at [584, 466] on input "T1, PCITV1 / E1484" at bounding box center [578, 465] width 32 height 32
checkbox input "true"
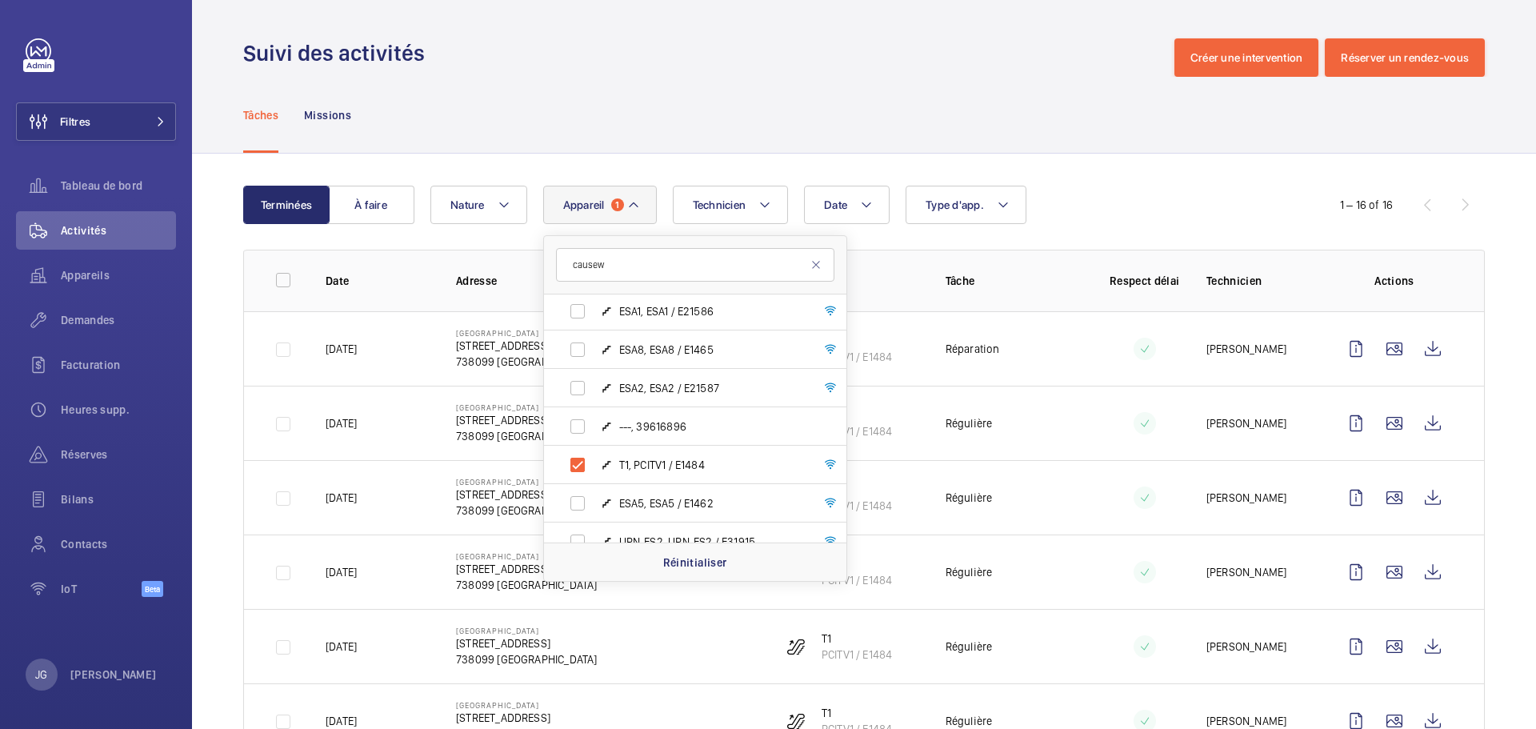
click at [1170, 192] on div "Date Technicien Appareil 1 causew Causeway Point - [STREET_ADDRESS] / E1478 ESA…" at bounding box center [861, 205] width 862 height 38
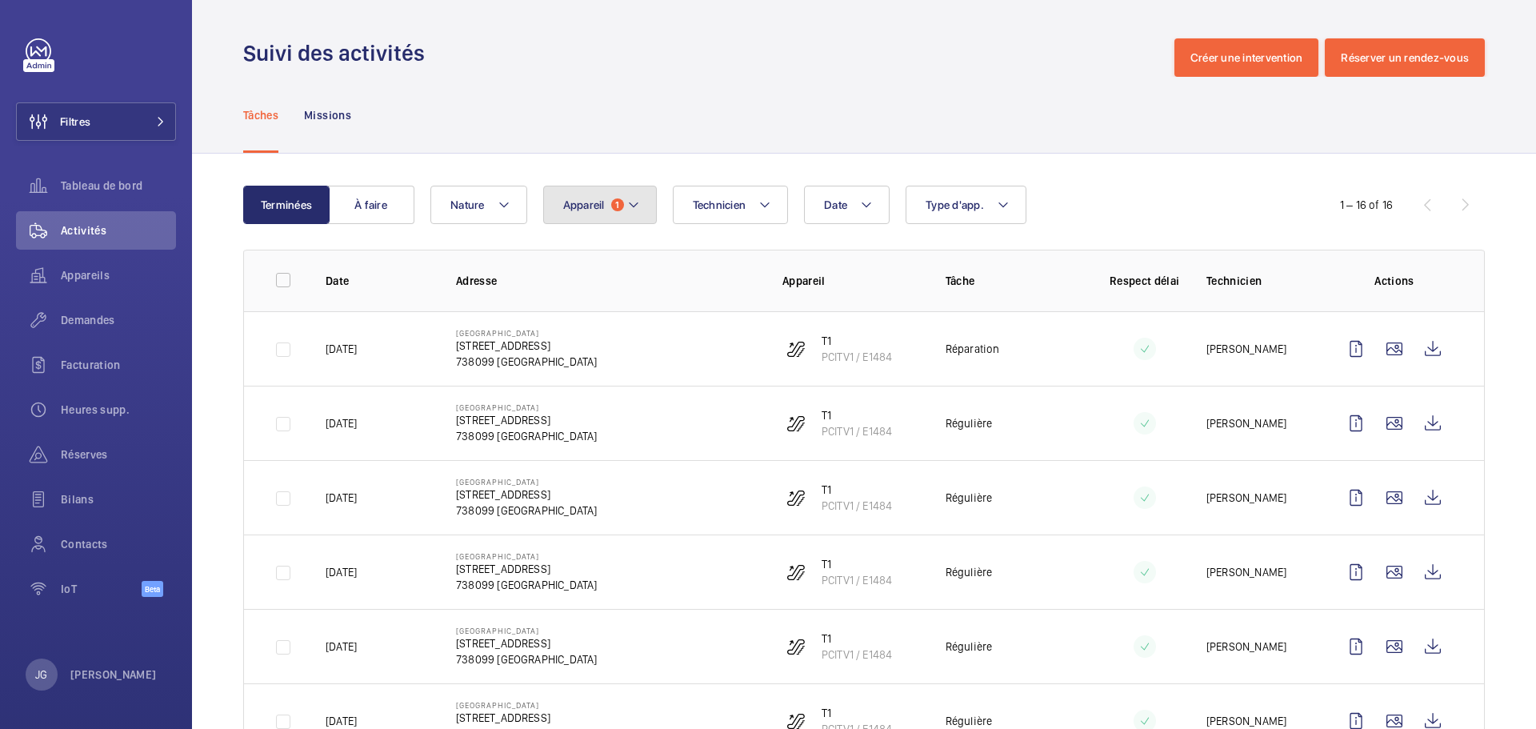
click at [638, 218] on button "Appareil 1" at bounding box center [600, 205] width 114 height 38
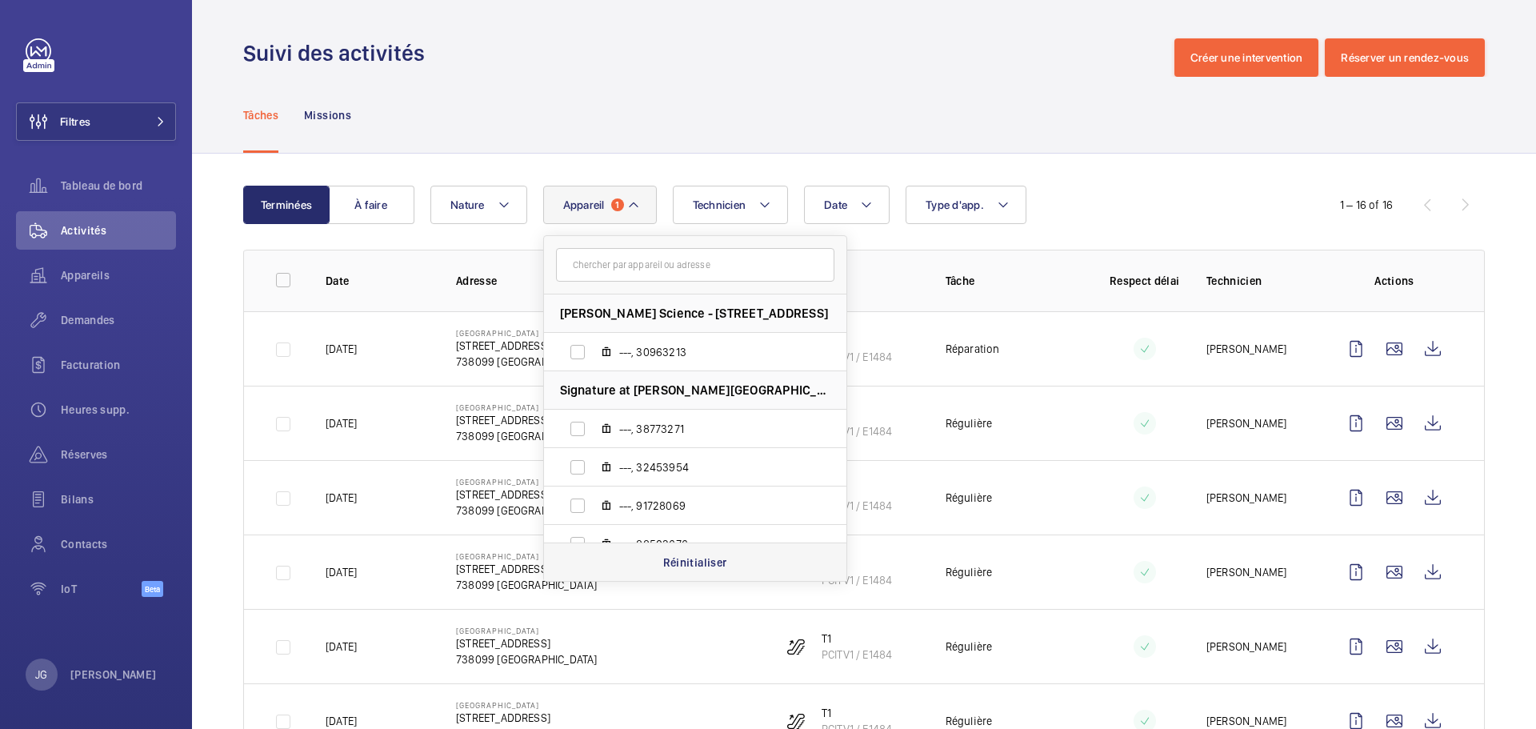
click at [689, 558] on p "Réinitialiser" at bounding box center [695, 562] width 64 height 16
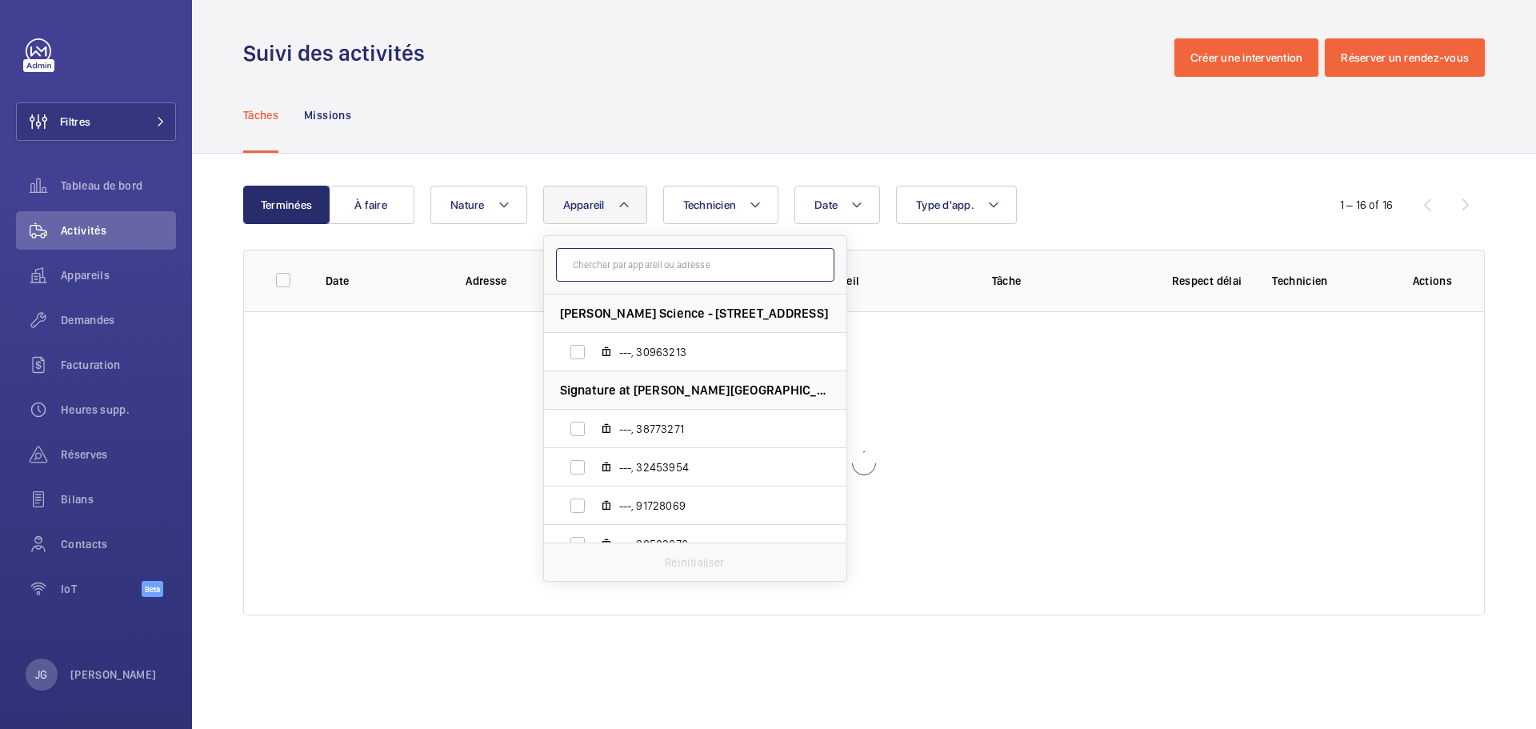
click at [604, 270] on input "text" at bounding box center [695, 265] width 278 height 34
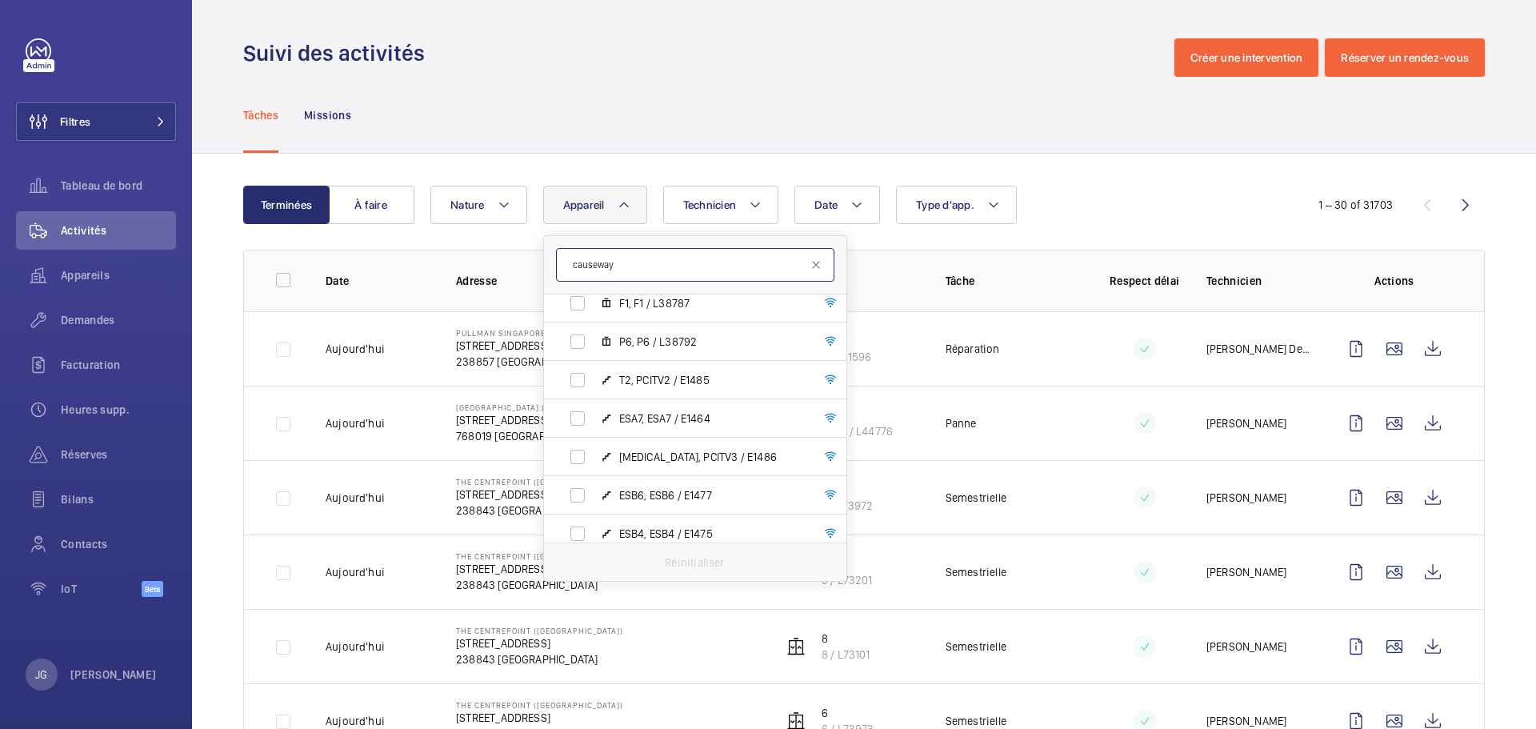
scroll to position [1098, 0]
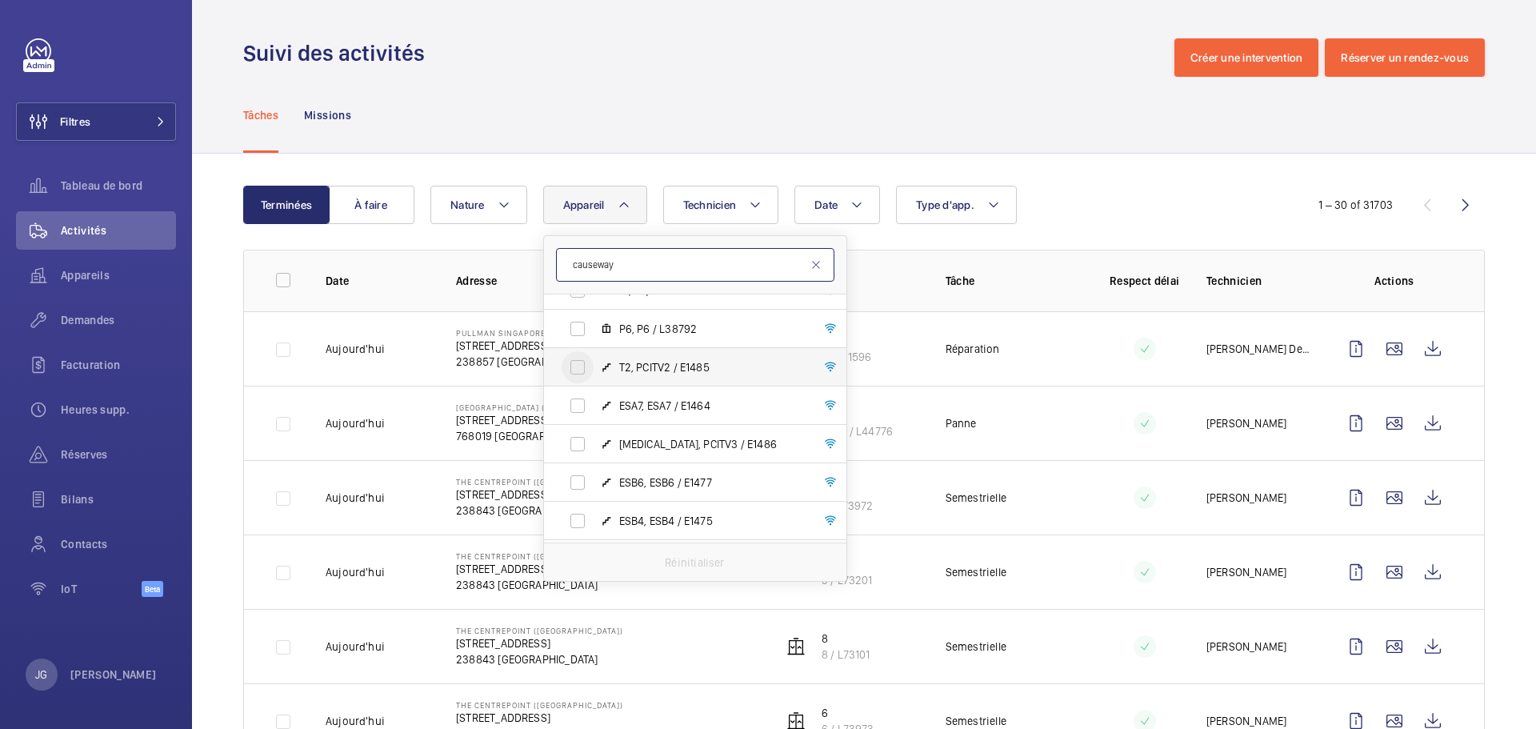
type input "causeway"
click at [591, 366] on input "T2, PCITV2 / E1485" at bounding box center [578, 367] width 32 height 32
checkbox input "true"
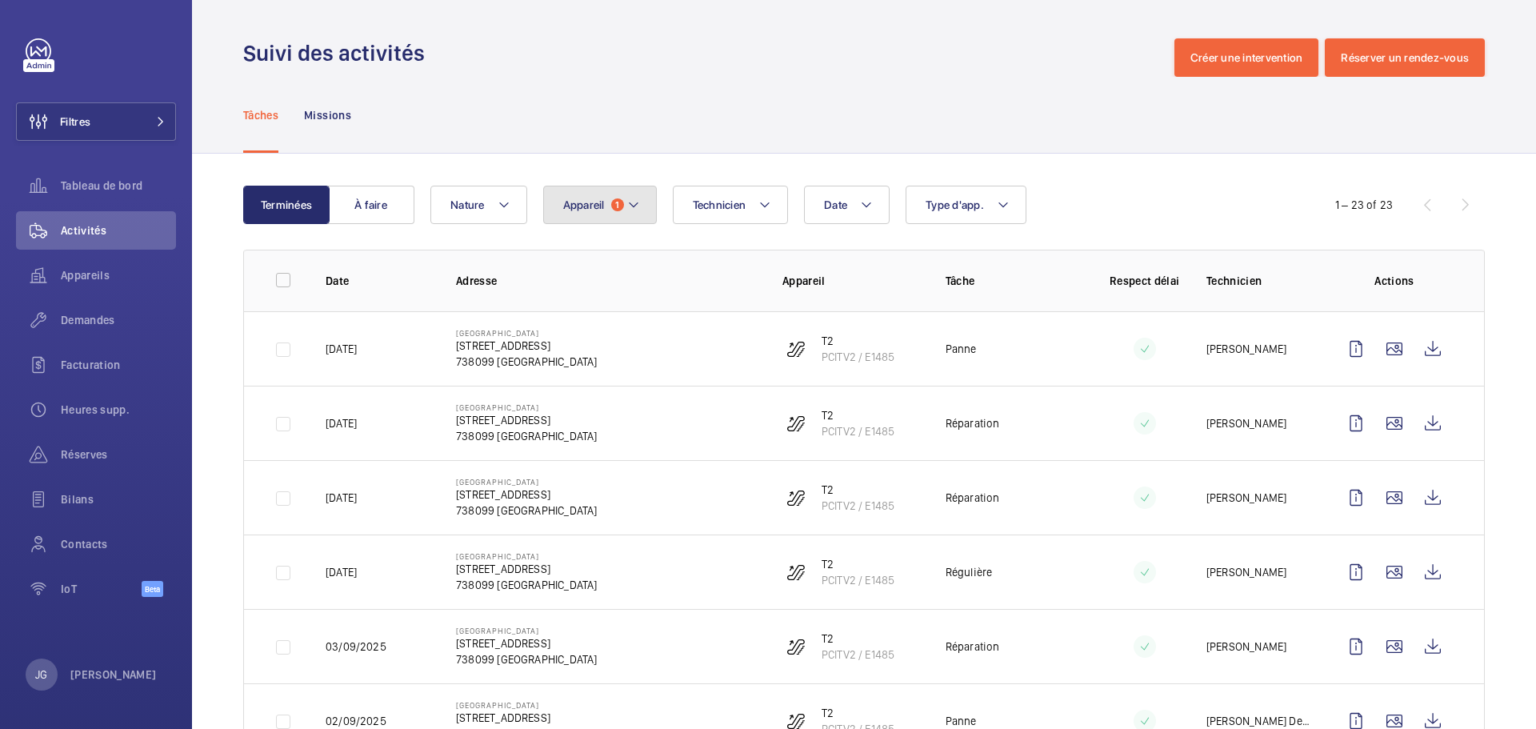
drag, startPoint x: 619, startPoint y: 199, endPoint x: 643, endPoint y: 229, distance: 38.1
click at [619, 200] on span "1" at bounding box center [617, 204] width 13 height 13
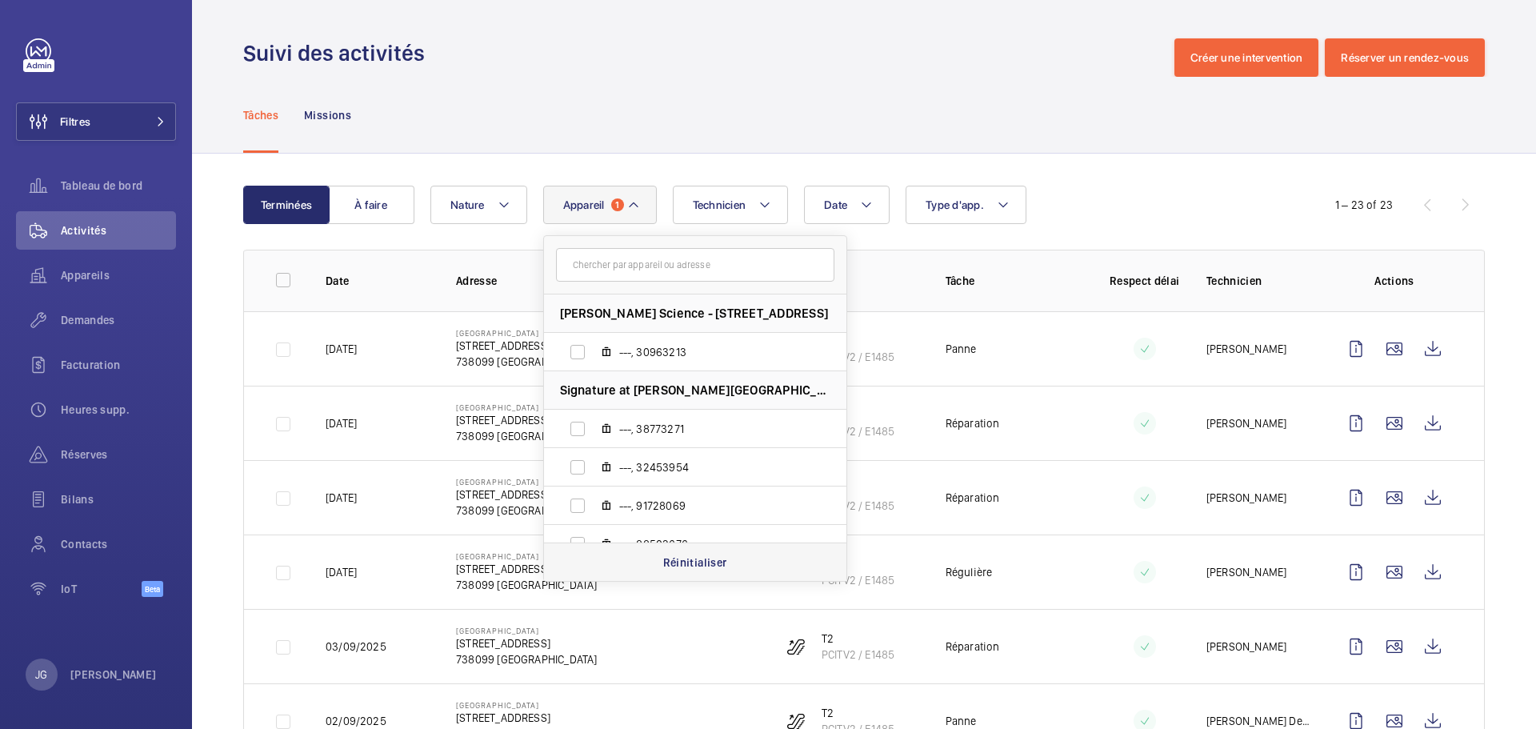
click at [674, 562] on p "Réinitialiser" at bounding box center [695, 562] width 64 height 16
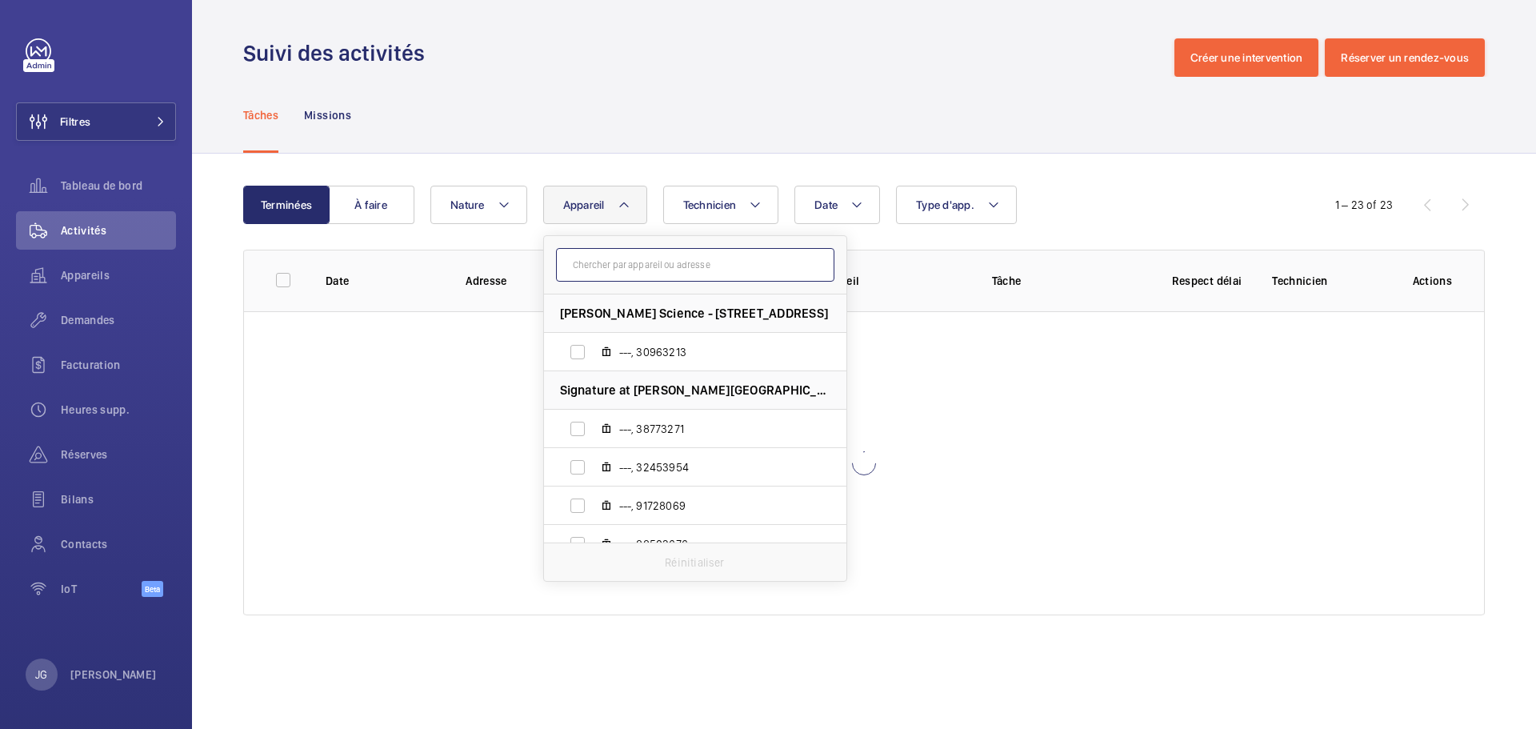
click at [657, 263] on input "text" at bounding box center [695, 265] width 278 height 34
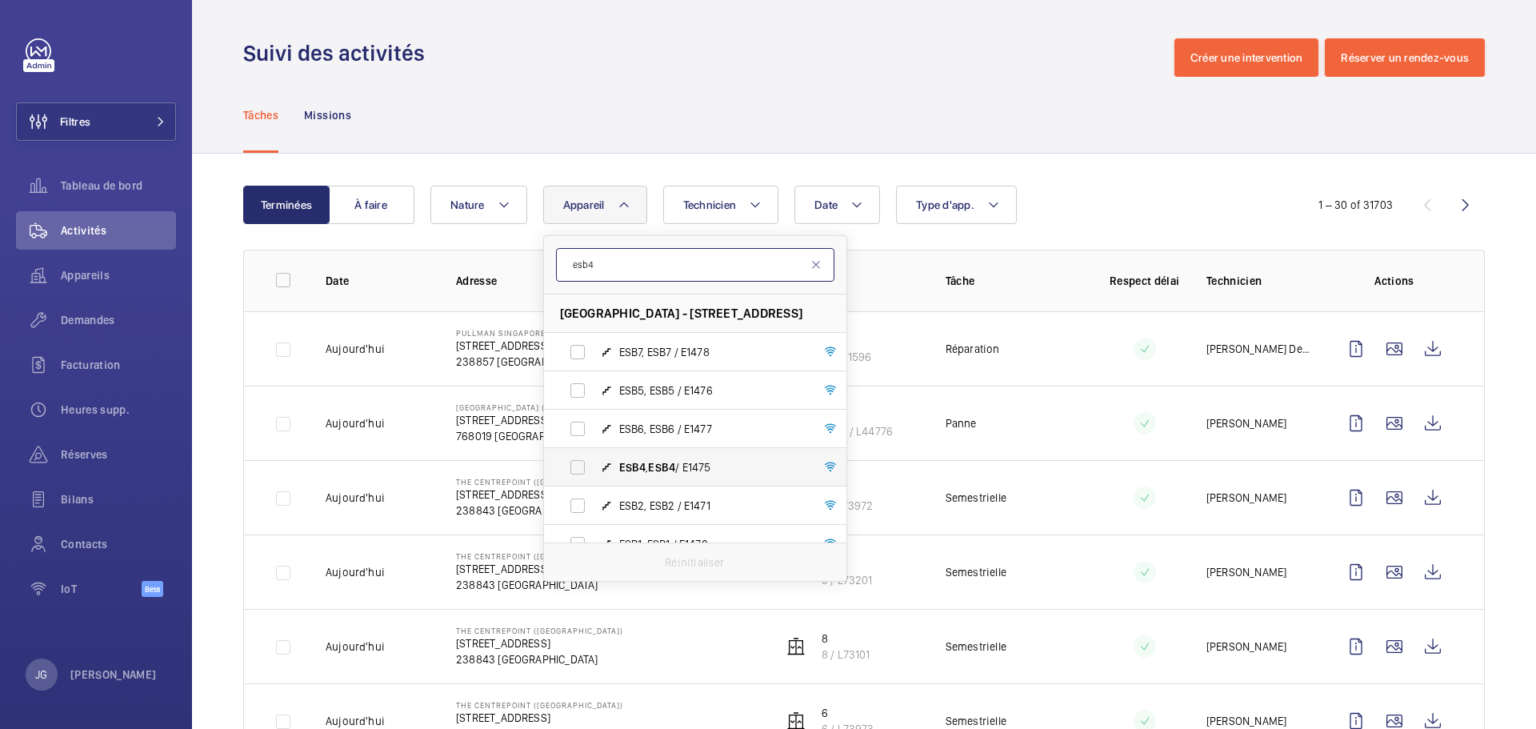
type input "esb4"
click at [702, 453] on label "ESB4 , ESB4 / E1475" at bounding box center [682, 467] width 277 height 38
click at [594, 453] on input "ESB4 , ESB4 / E1475" at bounding box center [578, 467] width 32 height 32
checkbox input "true"
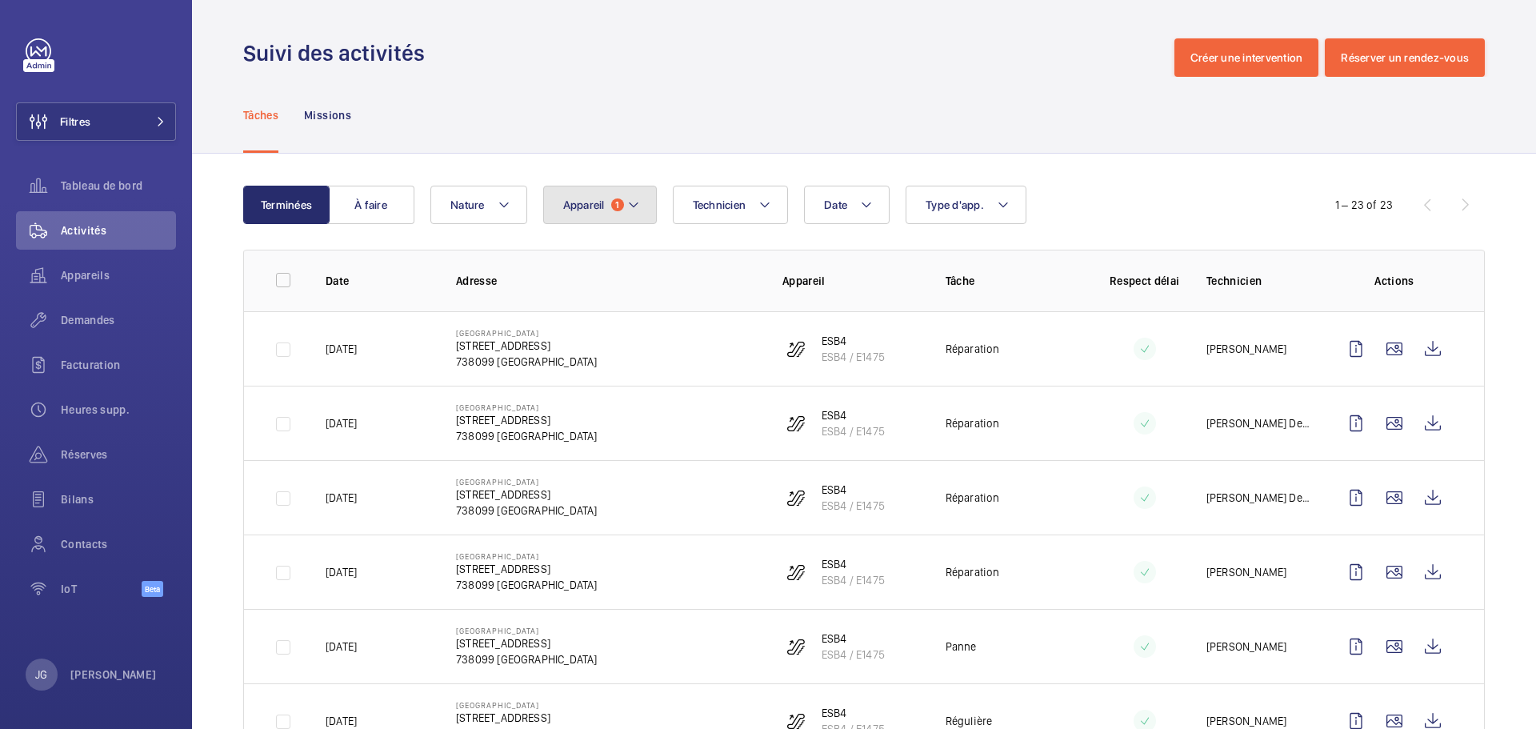
click at [638, 208] on mat-icon at bounding box center [633, 204] width 13 height 19
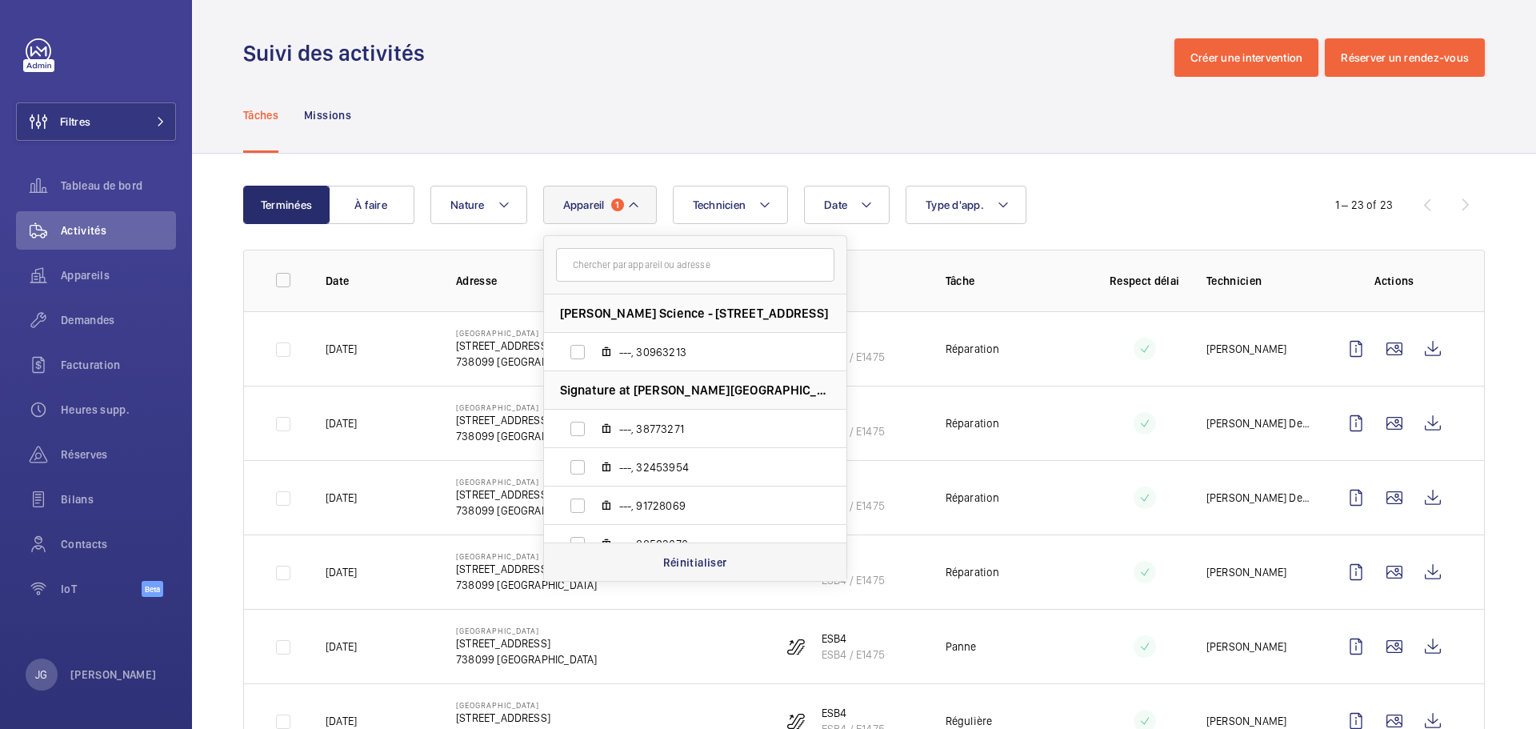
click at [701, 559] on p "Réinitialiser" at bounding box center [695, 562] width 64 height 16
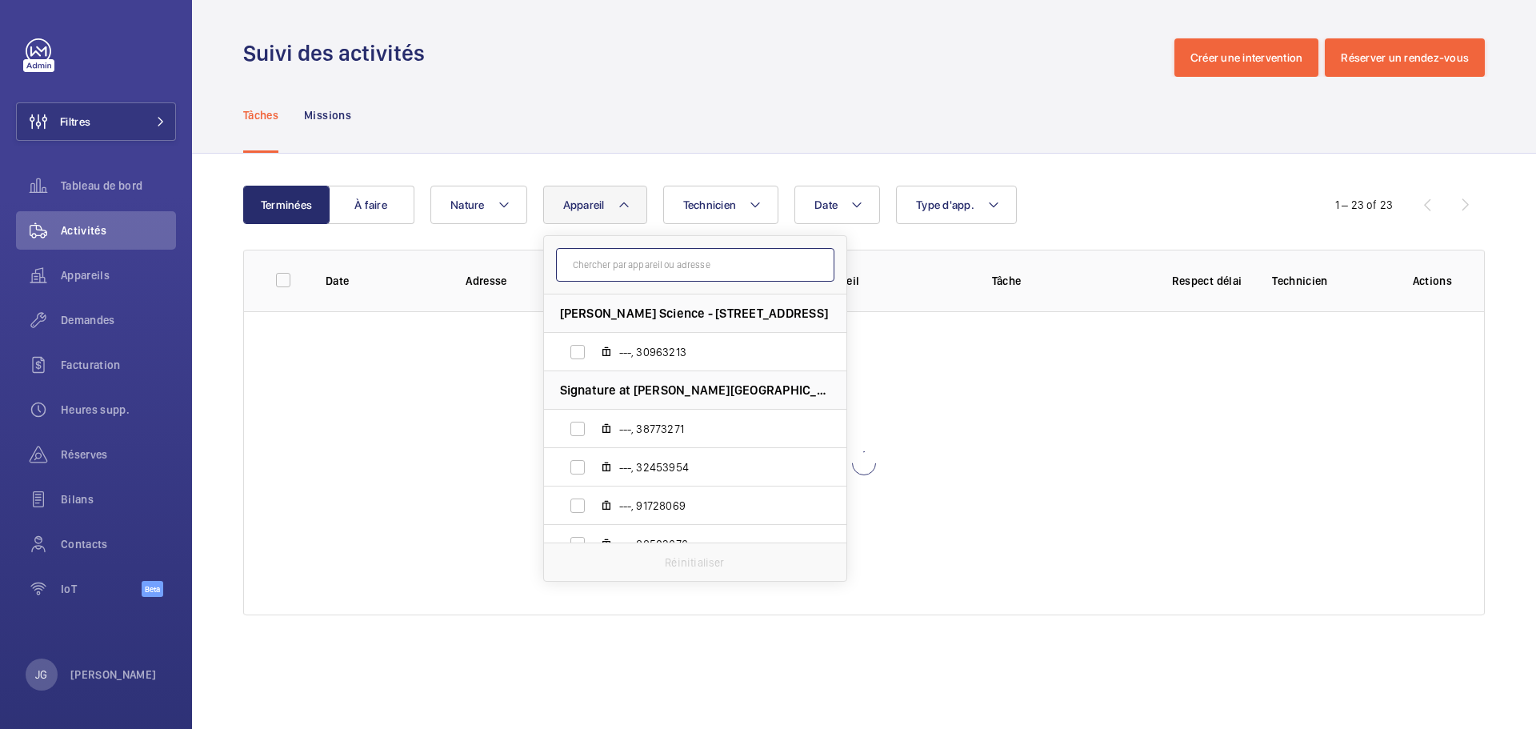
click at [638, 265] on input "text" at bounding box center [695, 265] width 278 height 34
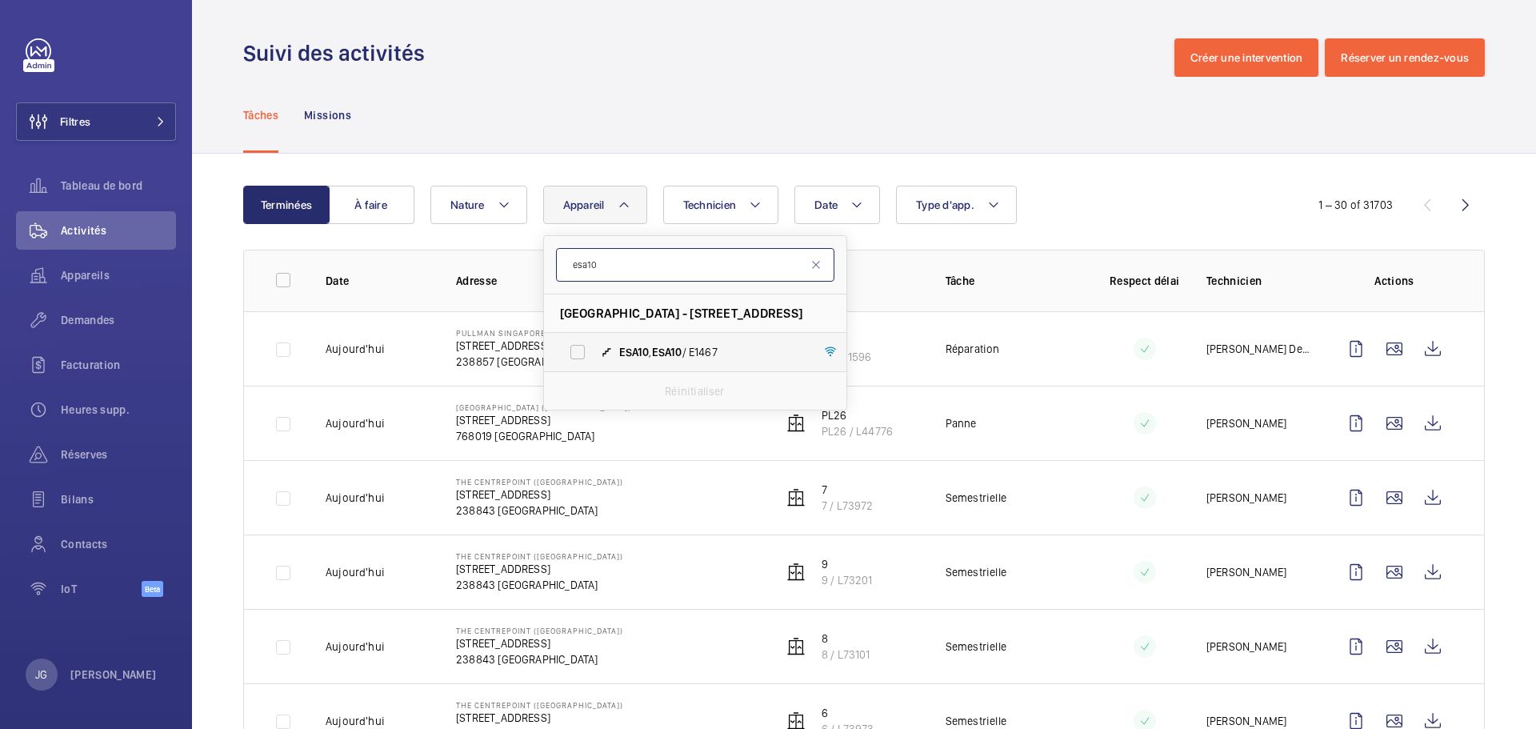
type input "esa10"
click at [653, 351] on span "ESA10 , ESA10 / E1467" at bounding box center [712, 352] width 186 height 16
click at [594, 351] on input "ESA10 , ESA10 / E1467" at bounding box center [578, 352] width 32 height 32
click at [581, 347] on input "ESA10 , ESA10 / E1467" at bounding box center [578, 352] width 32 height 32
checkbox input "false"
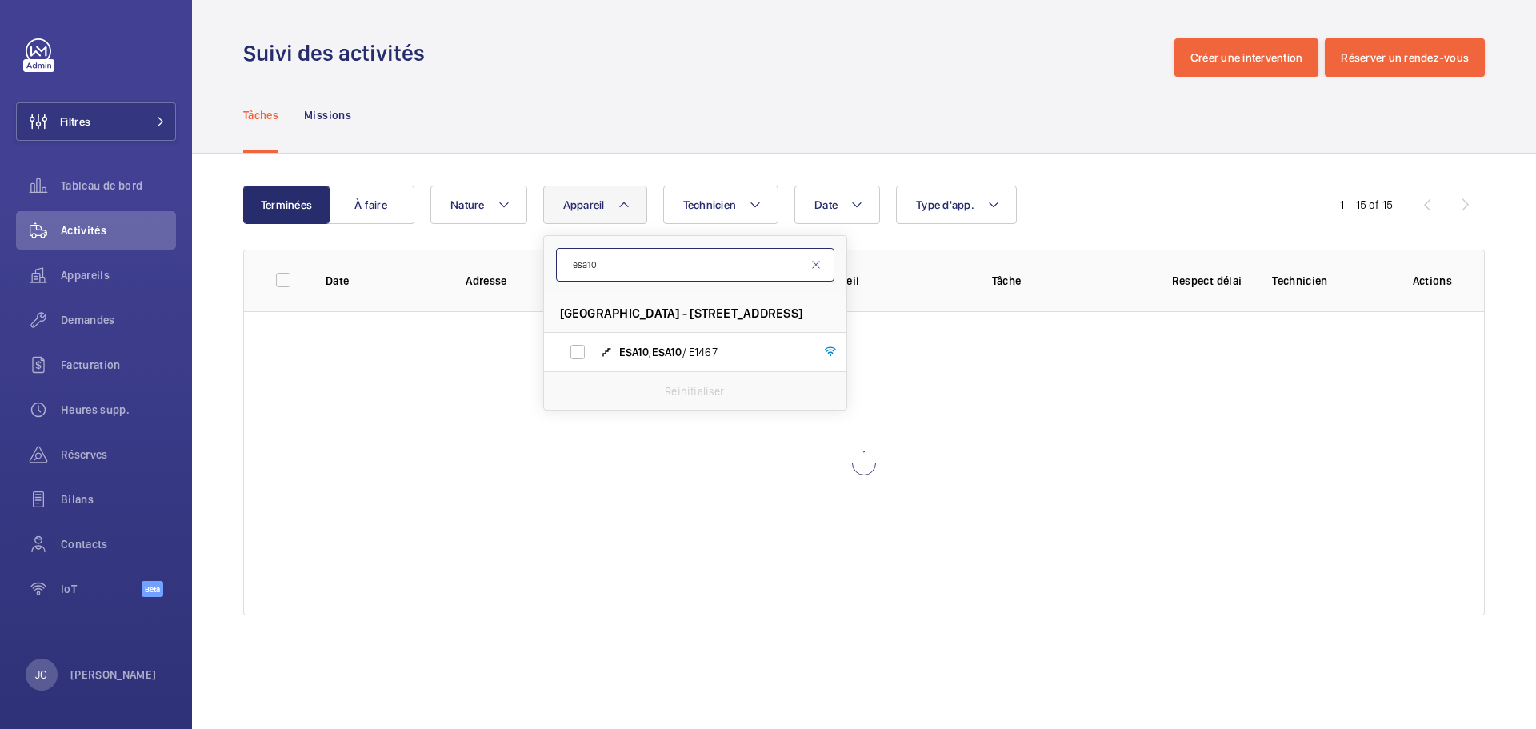
click at [615, 262] on input "esa10" at bounding box center [695, 265] width 278 height 34
type input "es03"
click at [574, 345] on input "ES03 , ES03 / E1473" at bounding box center [578, 352] width 32 height 32
checkbox input "true"
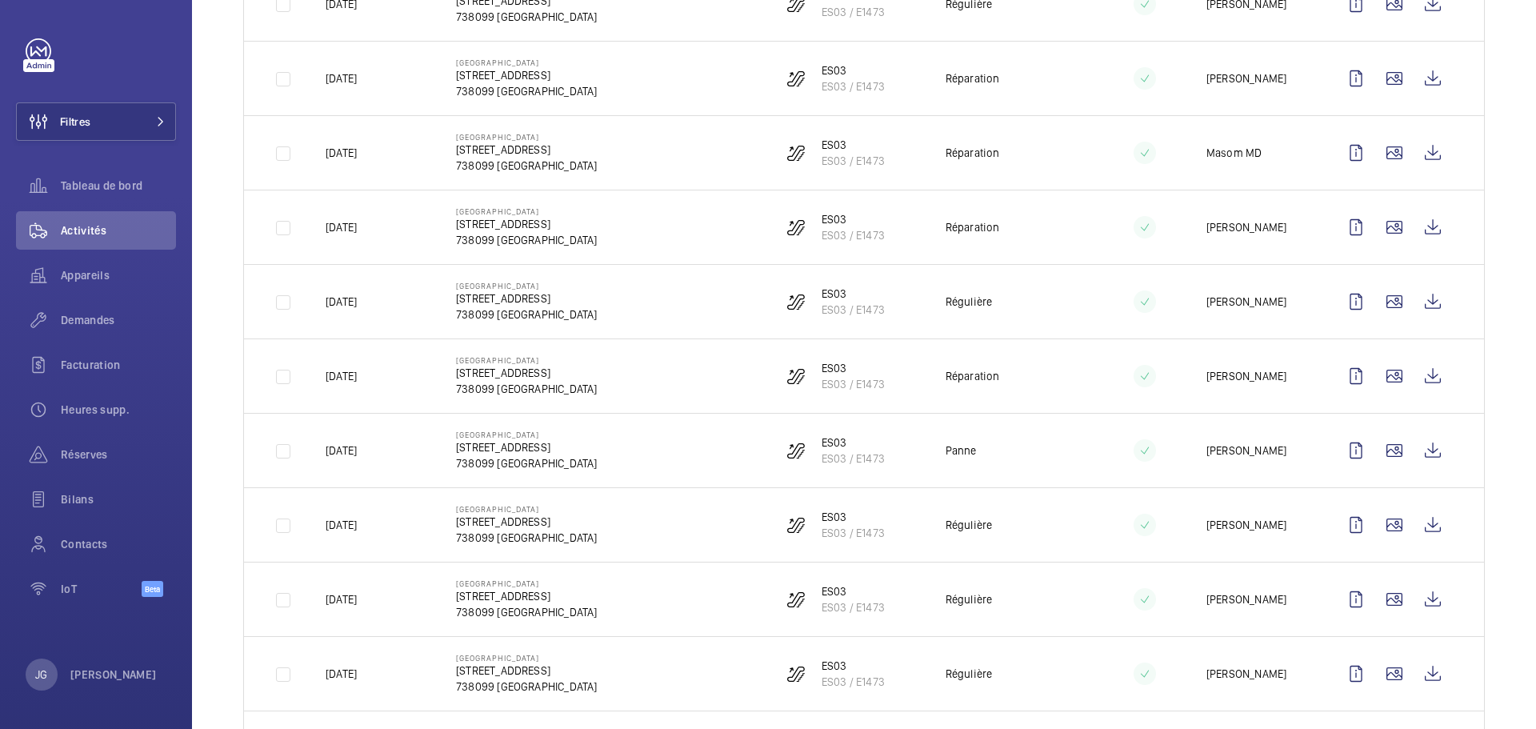
scroll to position [1160, 0]
